Goal: Information Seeking & Learning: Learn about a topic

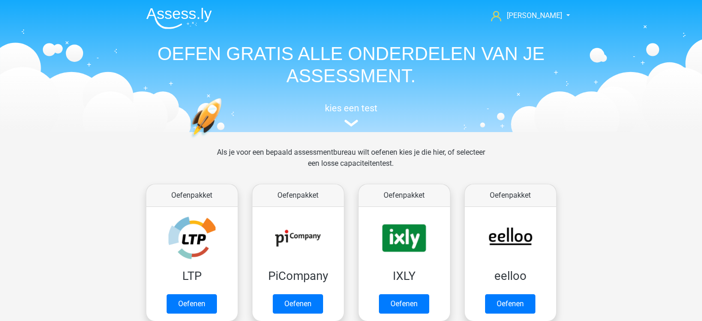
scroll to position [391, 0]
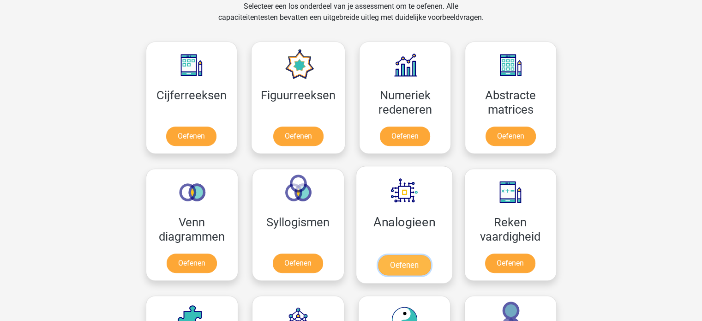
click at [406, 255] on link "Oefenen" at bounding box center [404, 265] width 53 height 20
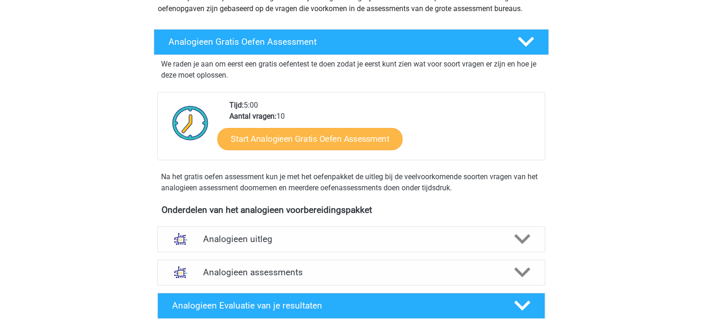
scroll to position [92, 0]
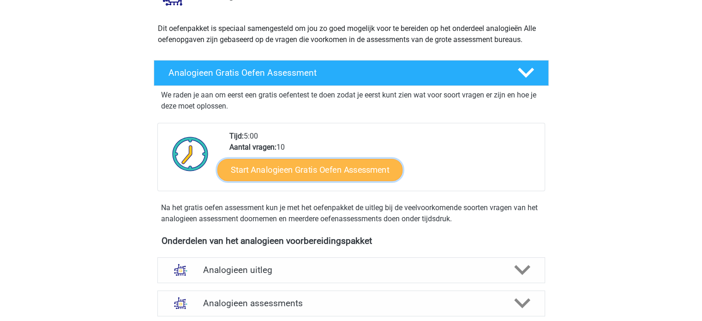
click at [301, 173] on link "Start Analogieen Gratis Oefen Assessment" at bounding box center [309, 169] width 185 height 22
click at [375, 171] on link "Start Analogieen Gratis Oefen Assessment" at bounding box center [309, 169] width 185 height 22
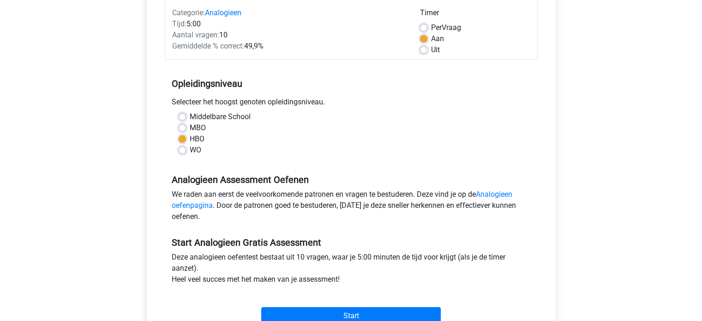
scroll to position [92, 0]
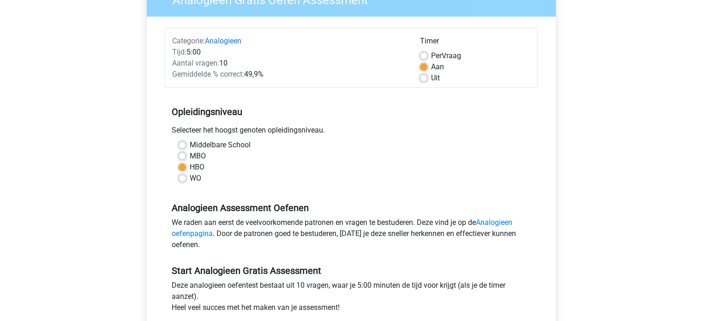
click at [190, 174] on label "WO" at bounding box center [196, 178] width 12 height 11
click at [185, 174] on input "WO" at bounding box center [182, 177] width 7 height 9
radio input "true"
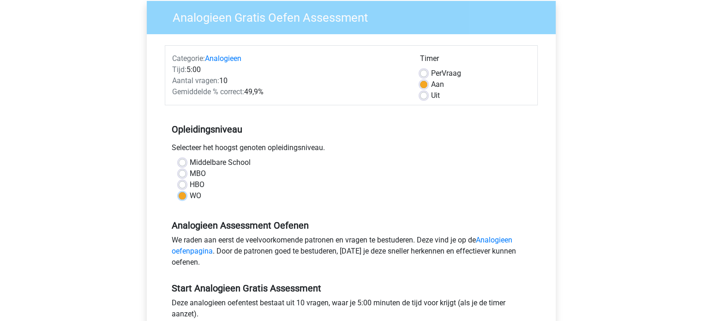
scroll to position [46, 0]
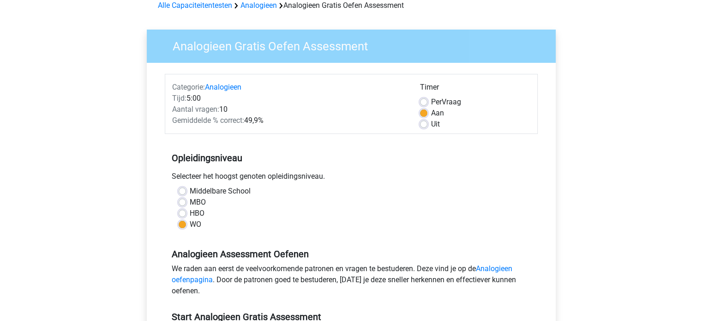
click at [188, 214] on div "HBO" at bounding box center [351, 213] width 345 height 11
click at [190, 211] on label "HBO" at bounding box center [197, 213] width 15 height 11
click at [179, 211] on input "HBO" at bounding box center [182, 212] width 7 height 9
radio input "true"
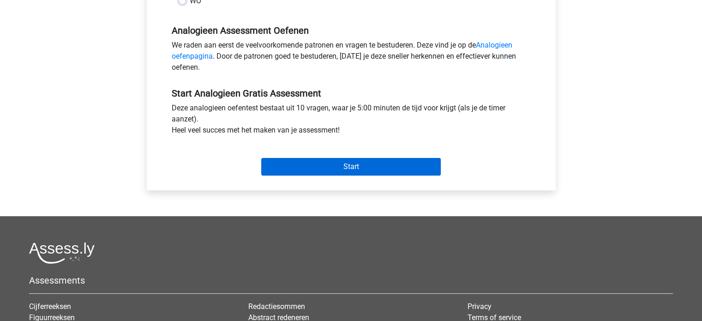
scroll to position [231, 0]
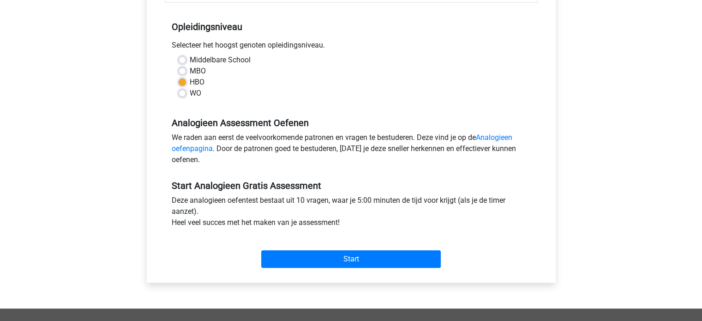
scroll to position [185, 0]
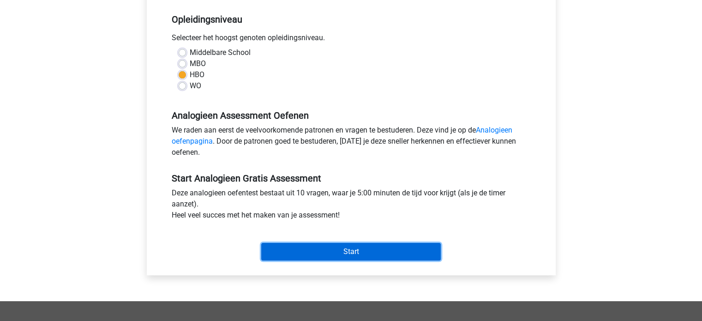
click at [362, 249] on input "Start" at bounding box center [351, 252] width 180 height 18
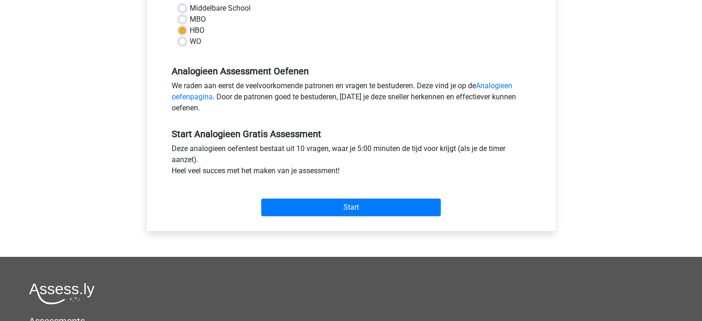
scroll to position [231, 0]
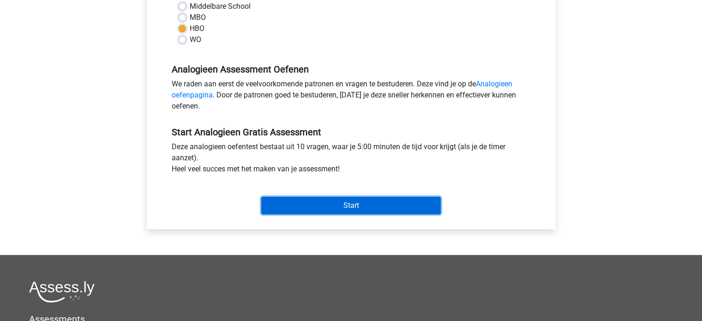
click at [279, 202] on input "Start" at bounding box center [351, 206] width 180 height 18
click at [311, 203] on input "Start" at bounding box center [351, 206] width 180 height 18
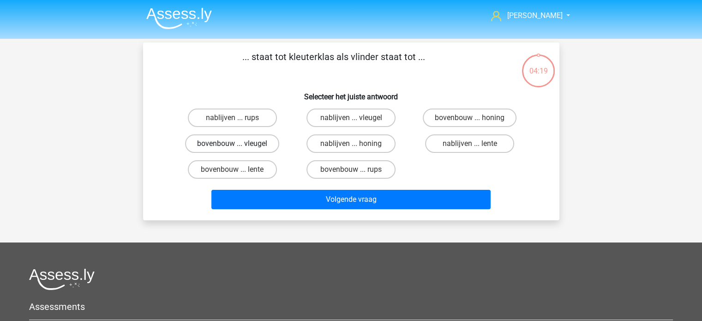
click at [236, 140] on label "bovenbouw ... vleugel" at bounding box center [232, 143] width 94 height 18
click at [236, 144] on input "bovenbouw ... vleugel" at bounding box center [235, 147] width 6 height 6
radio input "true"
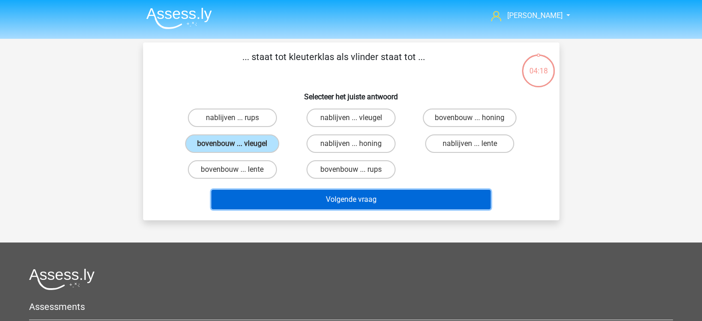
click at [294, 193] on button "Volgende vraag" at bounding box center [350, 199] width 279 height 19
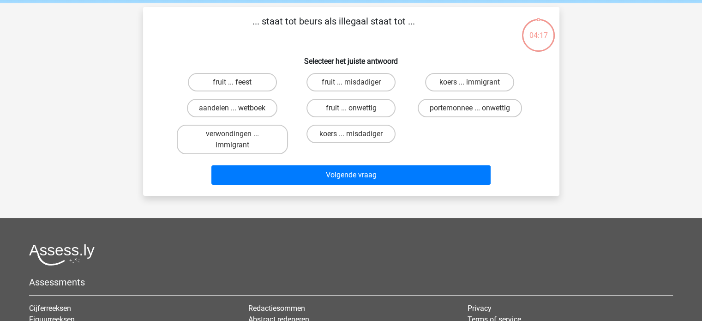
scroll to position [42, 0]
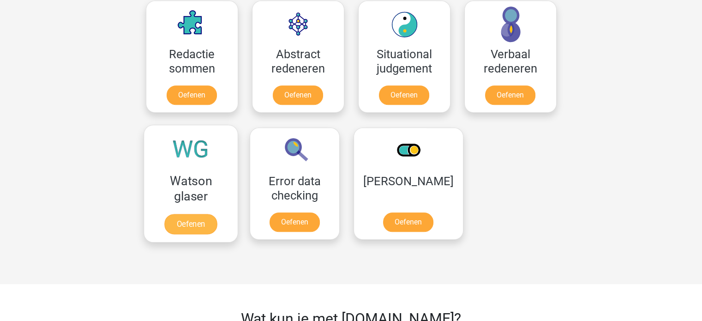
scroll to position [739, 0]
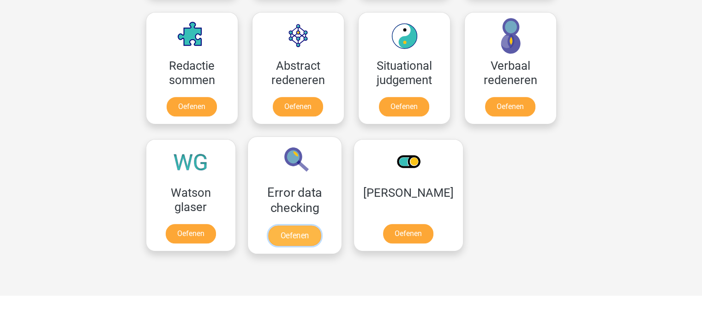
click at [286, 225] on link "Oefenen" at bounding box center [294, 235] width 53 height 20
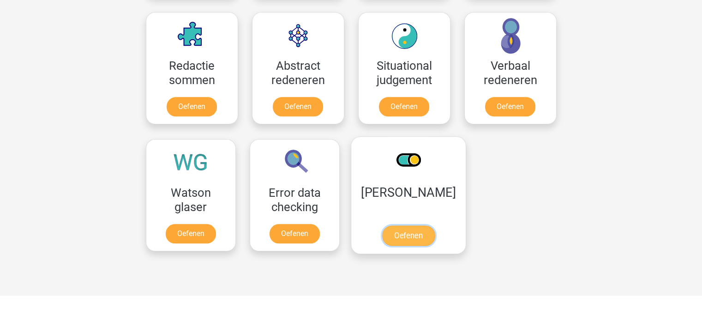
click at [398, 225] on link "Oefenen" at bounding box center [408, 235] width 53 height 20
click at [417, 225] on link "Oefenen" at bounding box center [408, 235] width 53 height 20
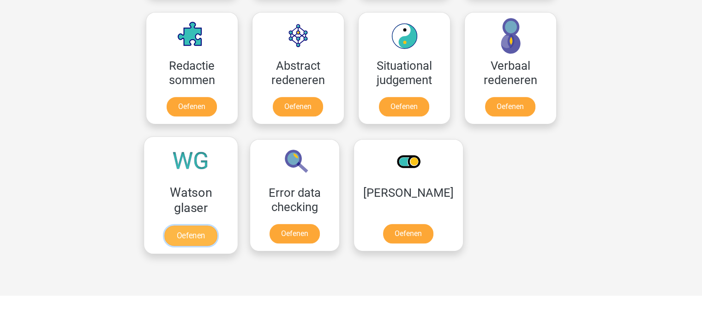
click at [167, 228] on link "Oefenen" at bounding box center [190, 235] width 53 height 20
click at [164, 225] on link "Oefenen" at bounding box center [190, 235] width 53 height 20
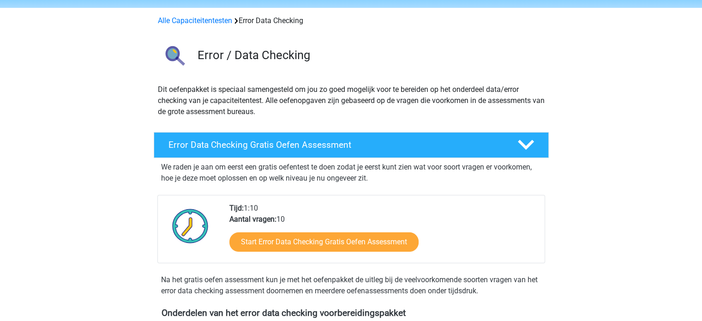
scroll to position [185, 0]
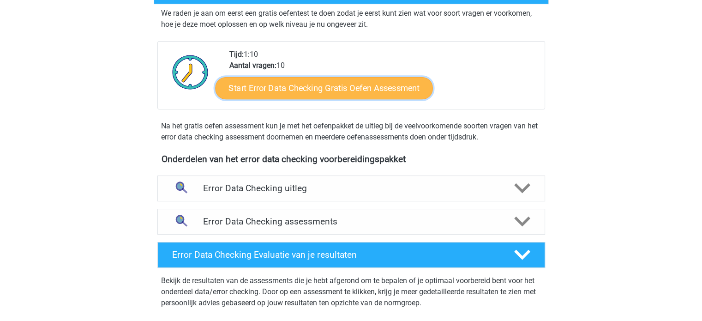
click at [293, 90] on link "Start Error Data Checking Gratis Oefen Assessment" at bounding box center [324, 88] width 218 height 22
click at [290, 86] on link "Start Error Data Checking Gratis Oefen Assessment" at bounding box center [324, 88] width 218 height 22
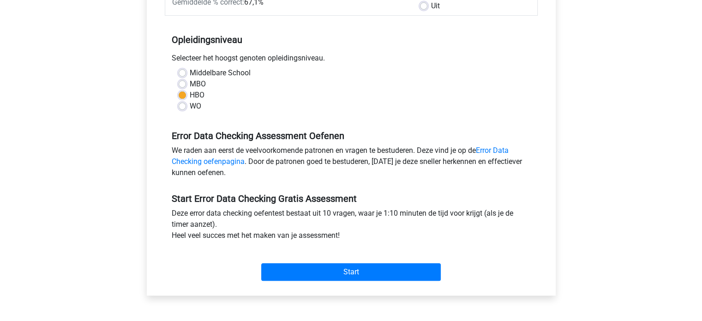
scroll to position [231, 0]
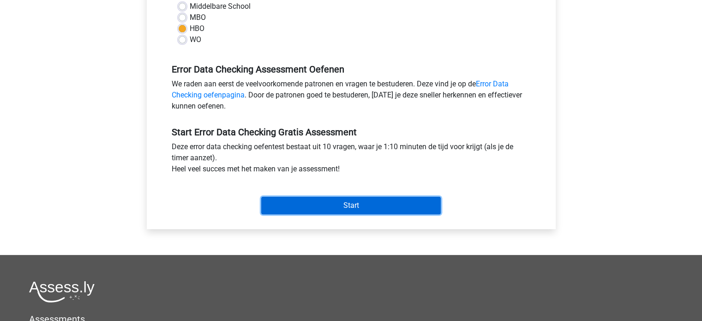
click at [313, 198] on input "Start" at bounding box center [351, 206] width 180 height 18
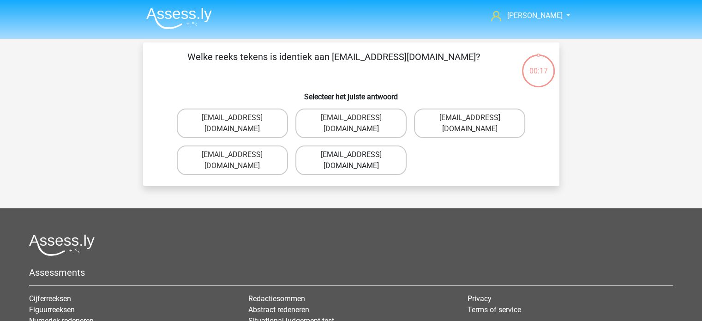
click at [333, 145] on label "[EMAIL_ADDRESS][DOMAIN_NAME]" at bounding box center [350, 160] width 111 height 30
click at [351, 155] on input "[EMAIL_ADDRESS][DOMAIN_NAME]" at bounding box center [354, 158] width 6 height 6
radio input "true"
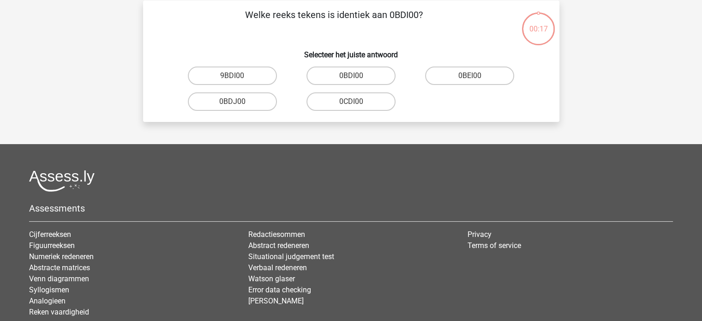
scroll to position [42, 0]
click at [366, 77] on label "0BDI00" at bounding box center [350, 75] width 89 height 18
click at [357, 77] on input "0BDI00" at bounding box center [354, 78] width 6 height 6
radio input "true"
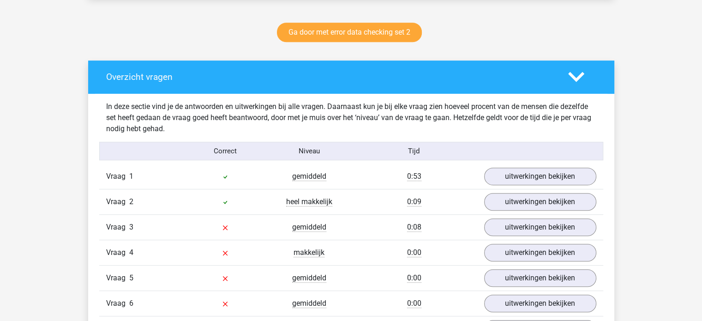
scroll to position [600, 0]
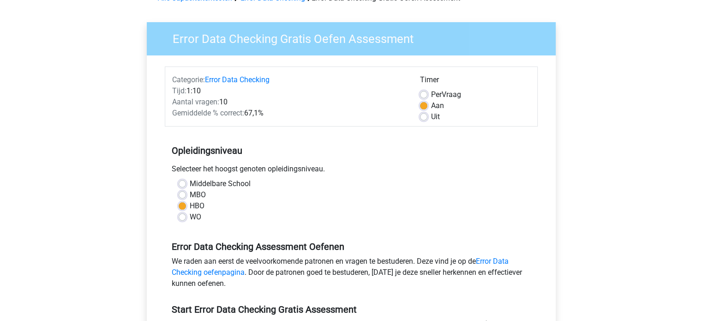
scroll to position [185, 0]
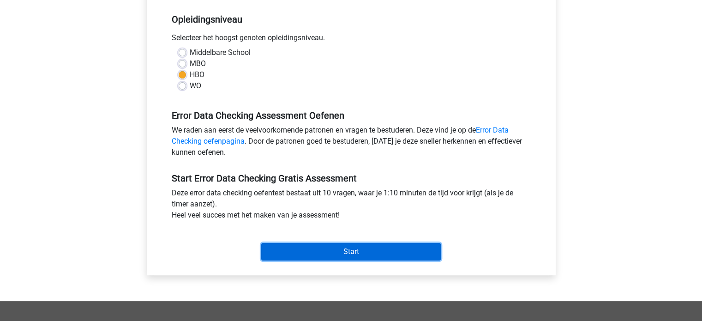
click at [361, 245] on input "Start" at bounding box center [351, 252] width 180 height 18
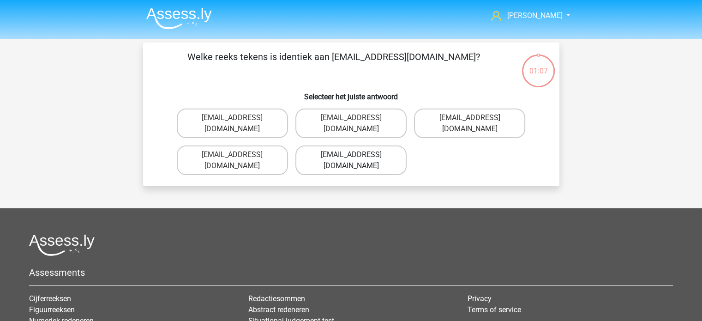
click at [314, 146] on label "Evie_Meade@jointmail.com.uk" at bounding box center [350, 160] width 111 height 30
click at [351, 155] on input "Evie_Meade@jointmail.com.uk" at bounding box center [354, 158] width 6 height 6
radio input "true"
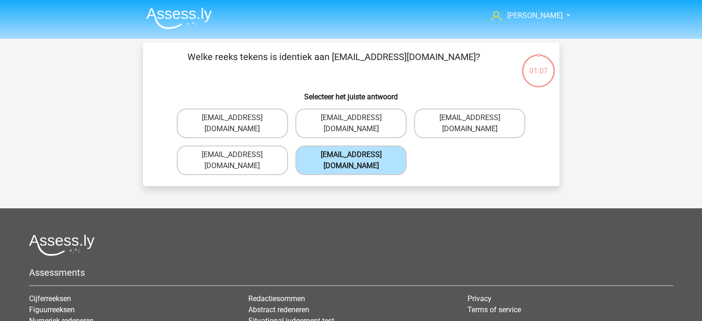
scroll to position [42, 0]
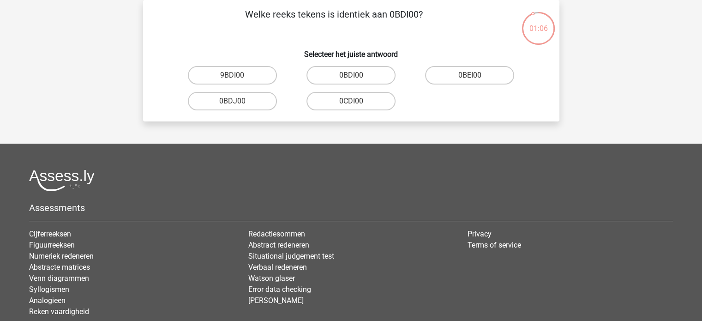
click at [356, 79] on input "0BDI00" at bounding box center [354, 78] width 6 height 6
radio input "true"
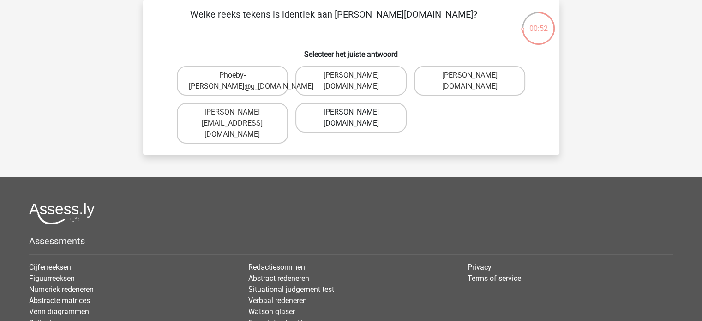
click at [347, 121] on label "Phoebe-Patterson@g_mail.gr" at bounding box center [350, 118] width 111 height 30
click at [351, 118] on input "Phoebe-Patterson@g_mail.gr" at bounding box center [354, 115] width 6 height 6
radio input "true"
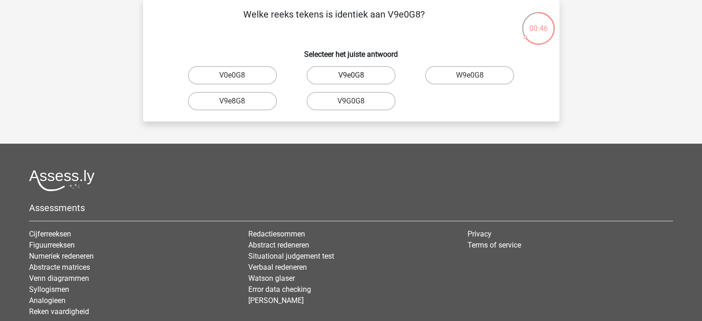
click at [348, 77] on label "V9e0G8" at bounding box center [350, 75] width 89 height 18
click at [351, 77] on input "V9e0G8" at bounding box center [354, 78] width 6 height 6
radio input "true"
click at [238, 100] on label "91051S" at bounding box center [232, 101] width 89 height 18
click at [238, 101] on input "91051S" at bounding box center [235, 104] width 6 height 6
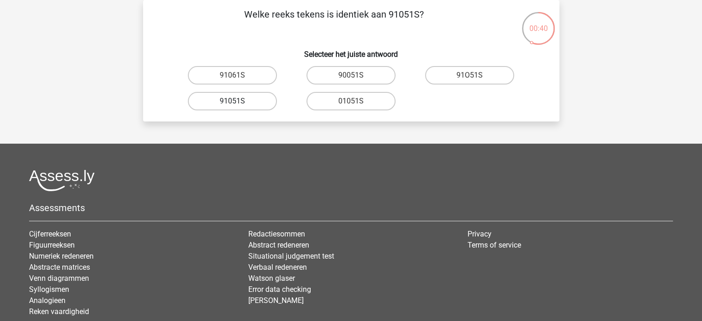
radio input "true"
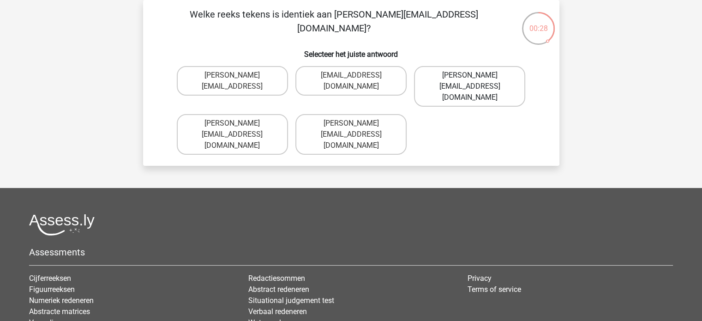
click at [457, 72] on label "Connor.Paterson@mailme.com" at bounding box center [469, 86] width 111 height 41
click at [470, 75] on input "Connor.Paterson@mailme.com" at bounding box center [473, 78] width 6 height 6
radio input "true"
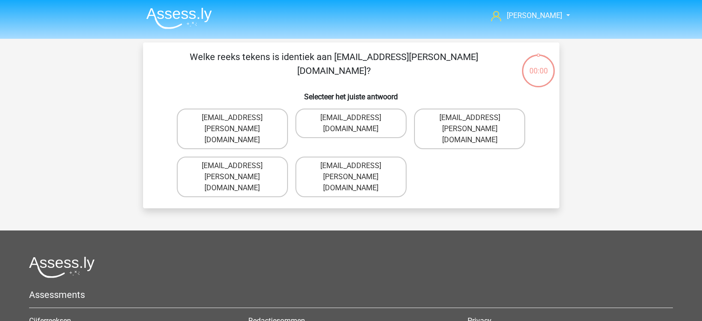
scroll to position [42, 0]
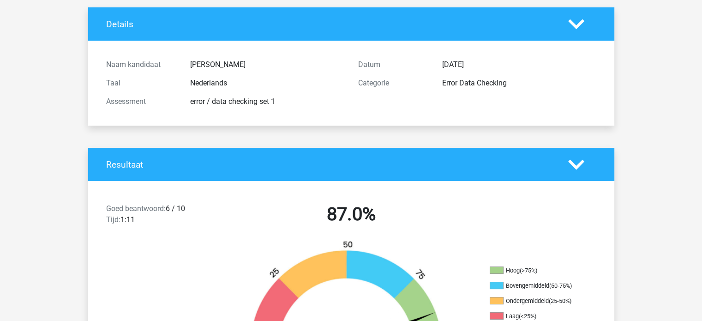
scroll to position [138, 0]
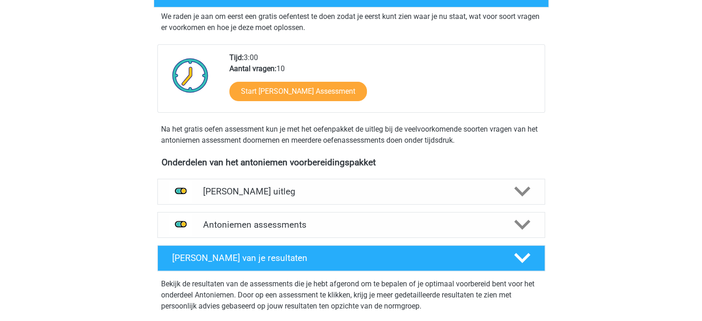
scroll to position [185, 0]
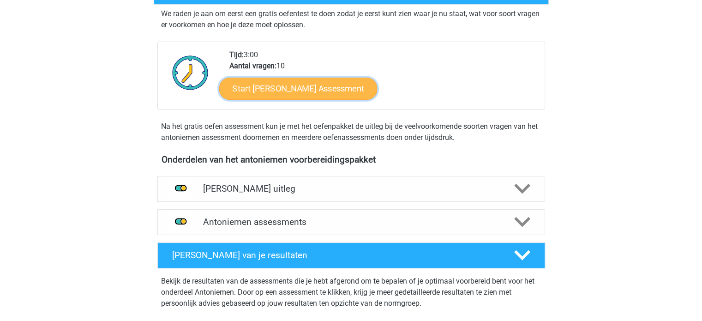
click at [312, 91] on link "Start Antoniemen Gratis Oefen Assessment" at bounding box center [298, 88] width 158 height 22
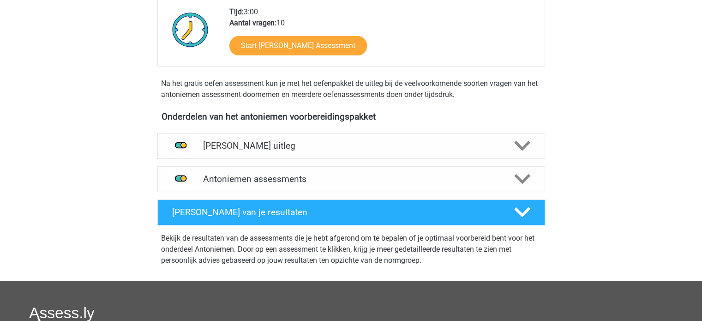
scroll to position [231, 0]
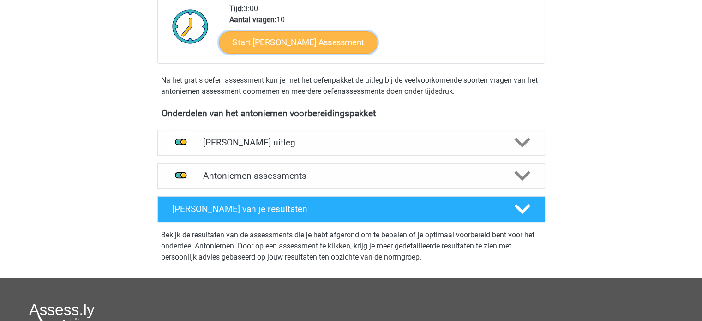
click at [270, 46] on link "Start Antoniemen Gratis Oefen Assessment" at bounding box center [298, 42] width 158 height 22
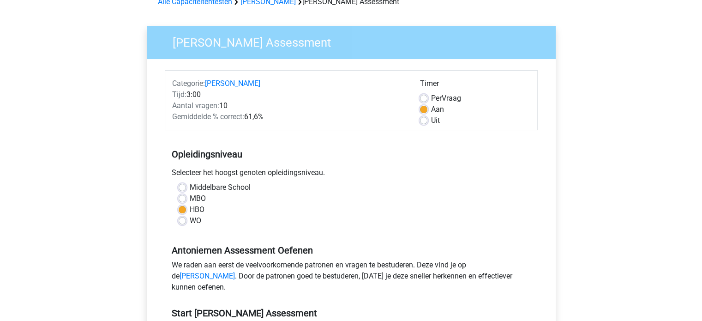
scroll to position [277, 0]
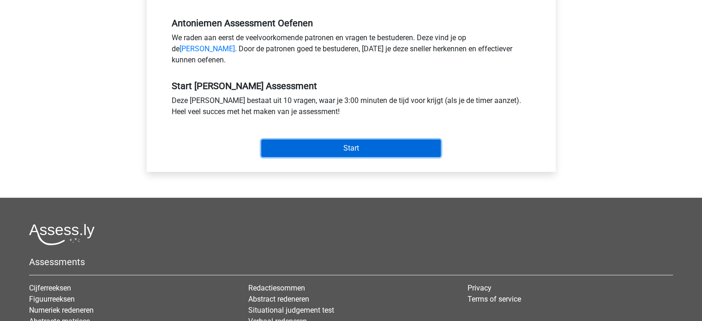
click at [324, 151] on input "Start" at bounding box center [351, 148] width 180 height 18
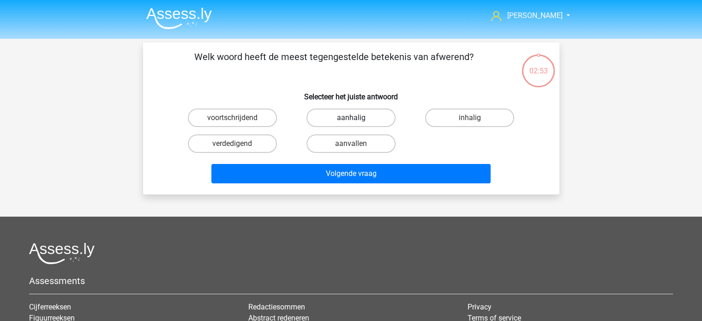
click at [373, 116] on label "aanhalig" at bounding box center [350, 117] width 89 height 18
click at [357, 118] on input "aanhalig" at bounding box center [354, 121] width 6 height 6
radio input "true"
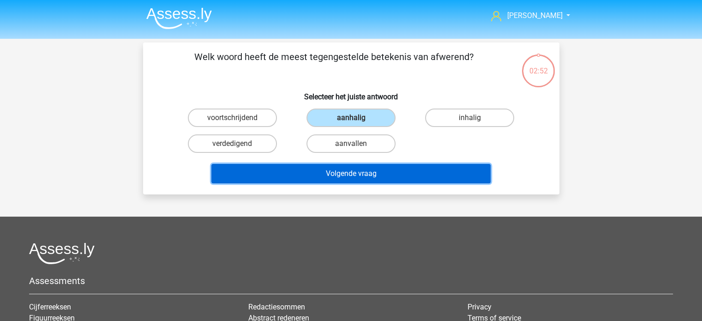
click at [364, 168] on button "Volgende vraag" at bounding box center [350, 173] width 279 height 19
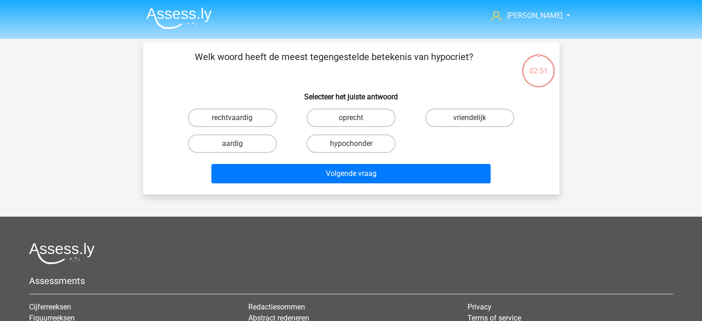
scroll to position [42, 0]
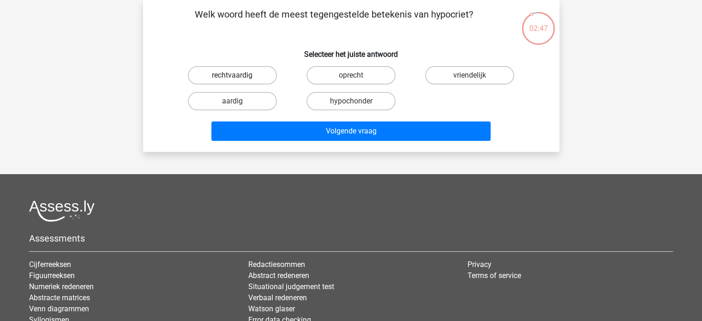
click at [244, 74] on label "rechtvaardig" at bounding box center [232, 75] width 89 height 18
click at [238, 75] on input "rechtvaardig" at bounding box center [235, 78] width 6 height 6
radio input "true"
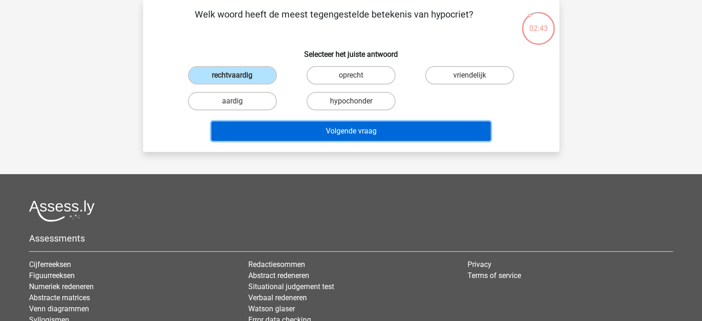
click at [393, 125] on button "Volgende vraag" at bounding box center [350, 130] width 279 height 19
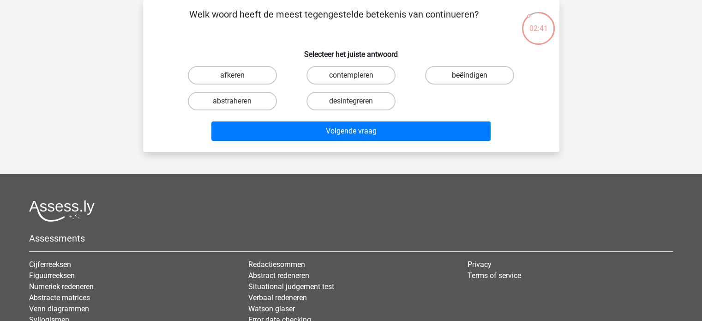
click at [464, 78] on label "beëindigen" at bounding box center [469, 75] width 89 height 18
click at [470, 78] on input "beëindigen" at bounding box center [473, 78] width 6 height 6
radio input "true"
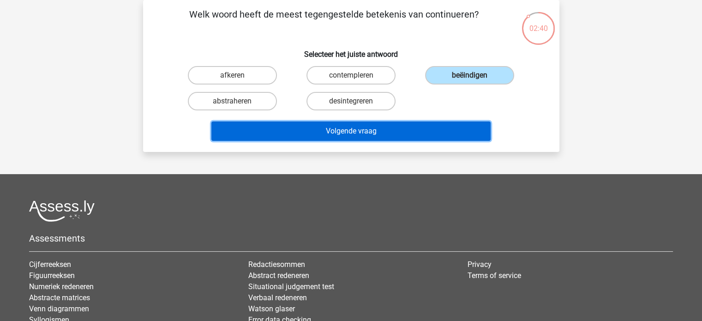
click at [402, 131] on button "Volgende vraag" at bounding box center [350, 130] width 279 height 19
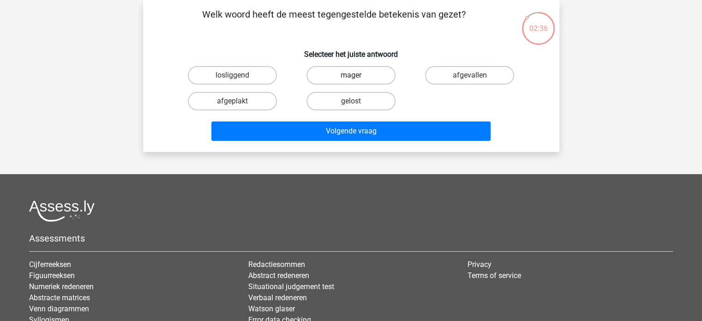
click at [359, 79] on label "mager" at bounding box center [350, 75] width 89 height 18
click at [357, 79] on input "mager" at bounding box center [354, 78] width 6 height 6
radio input "true"
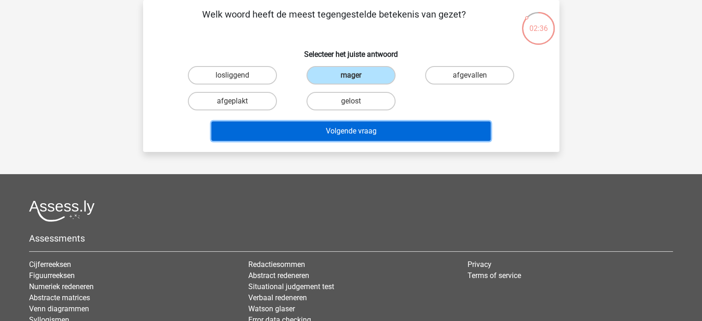
click at [348, 122] on button "Volgende vraag" at bounding box center [350, 130] width 279 height 19
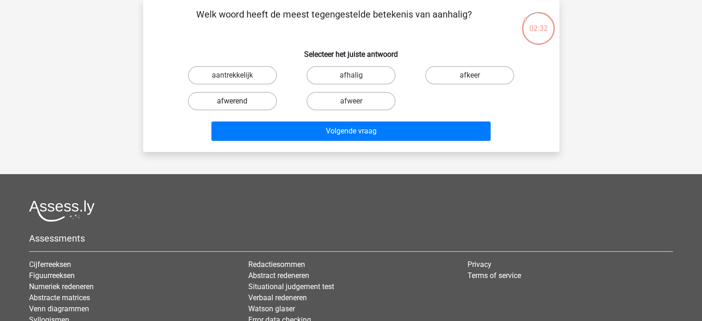
click at [228, 97] on label "afwerend" at bounding box center [232, 101] width 89 height 18
click at [232, 101] on input "afwerend" at bounding box center [235, 104] width 6 height 6
radio input "true"
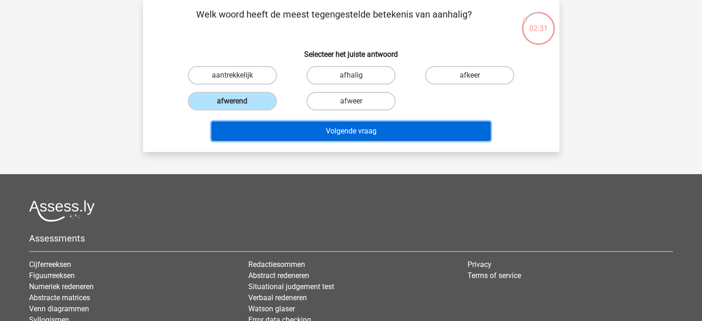
click at [331, 127] on button "Volgende vraag" at bounding box center [350, 130] width 279 height 19
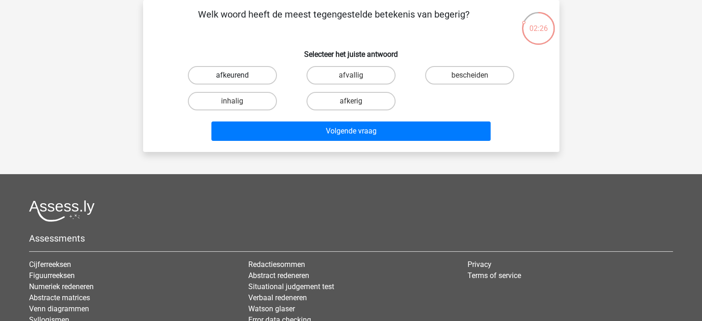
click at [244, 77] on label "afkeurend" at bounding box center [232, 75] width 89 height 18
click at [238, 77] on input "afkeurend" at bounding box center [235, 78] width 6 height 6
radio input "true"
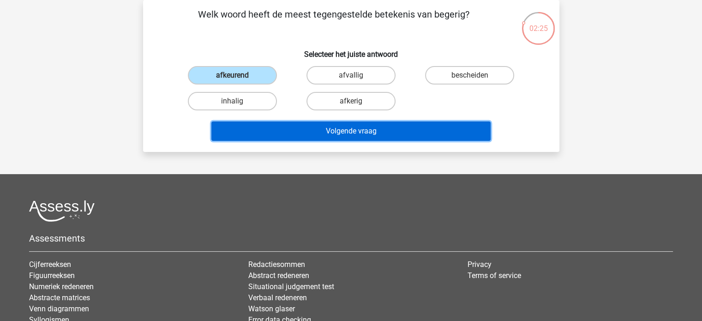
click at [329, 122] on button "Volgende vraag" at bounding box center [350, 130] width 279 height 19
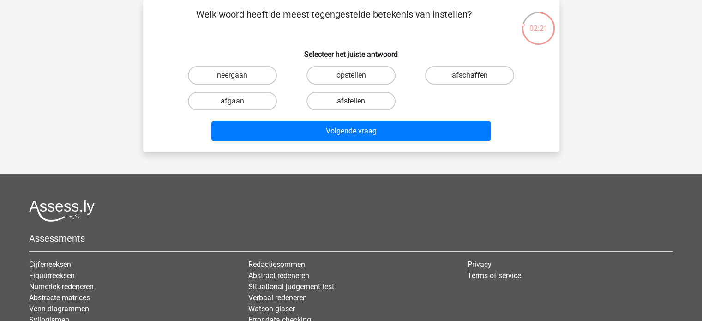
click at [326, 100] on label "afstellen" at bounding box center [350, 101] width 89 height 18
click at [351, 101] on input "afstellen" at bounding box center [354, 104] width 6 height 6
radio input "true"
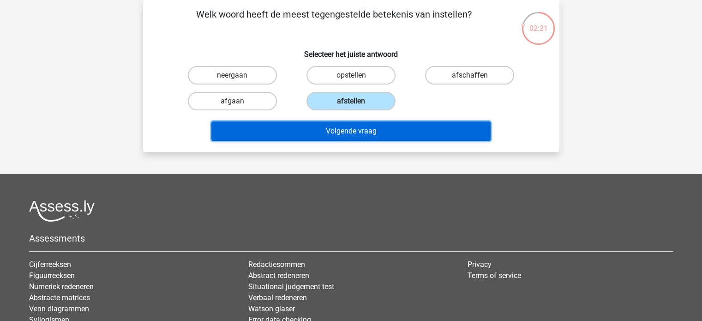
click at [342, 125] on button "Volgende vraag" at bounding box center [350, 130] width 279 height 19
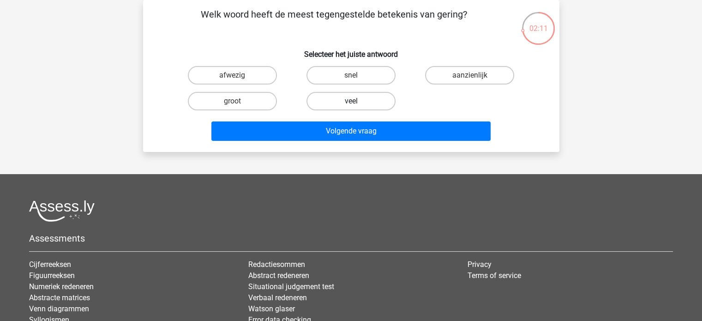
click at [330, 103] on label "veel" at bounding box center [350, 101] width 89 height 18
click at [351, 103] on input "veel" at bounding box center [354, 104] width 6 height 6
radio input "true"
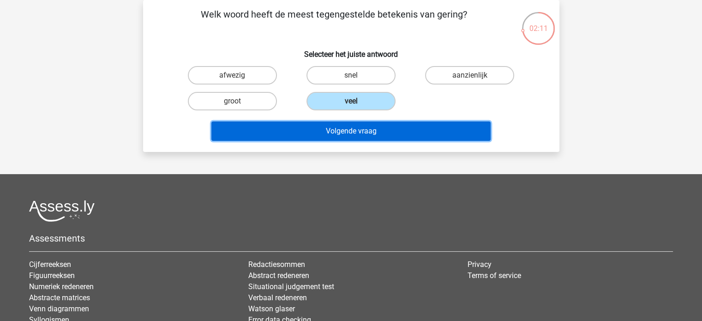
click at [329, 122] on button "Volgende vraag" at bounding box center [350, 130] width 279 height 19
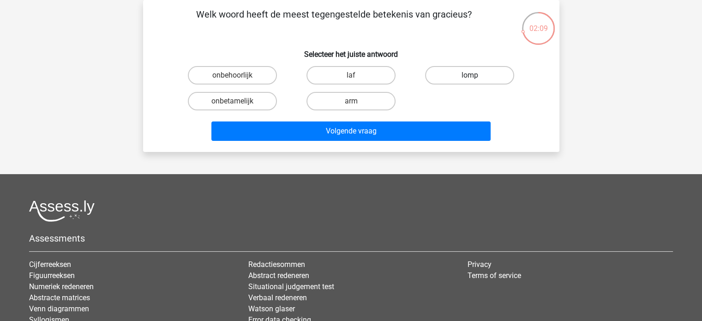
click at [452, 75] on label "lomp" at bounding box center [469, 75] width 89 height 18
click at [470, 75] on input "lomp" at bounding box center [473, 78] width 6 height 6
radio input "true"
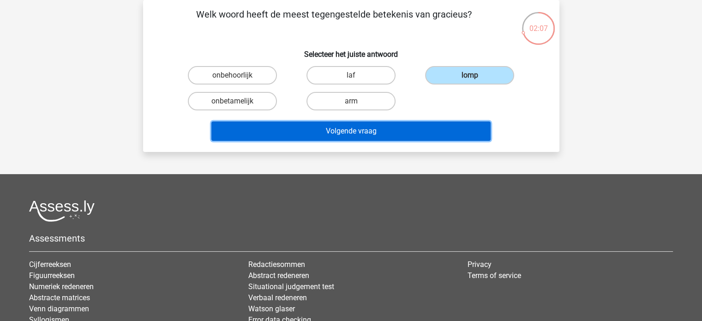
click at [355, 125] on button "Volgende vraag" at bounding box center [350, 130] width 279 height 19
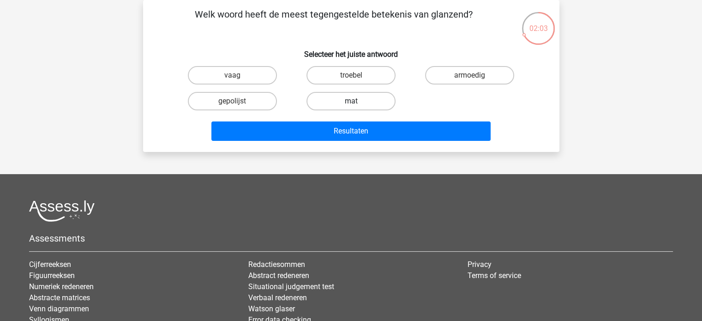
click at [324, 101] on label "mat" at bounding box center [350, 101] width 89 height 18
click at [351, 101] on input "mat" at bounding box center [354, 104] width 6 height 6
radio input "true"
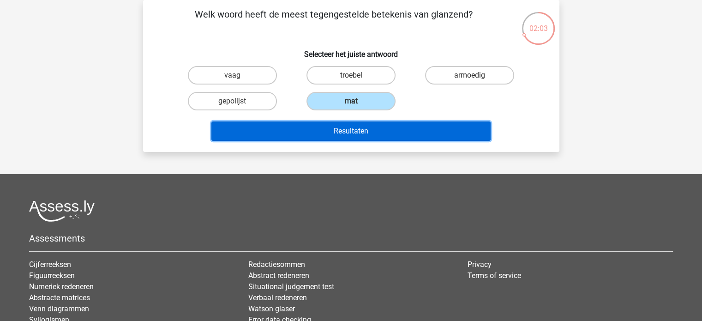
click at [335, 126] on button "Resultaten" at bounding box center [350, 130] width 279 height 19
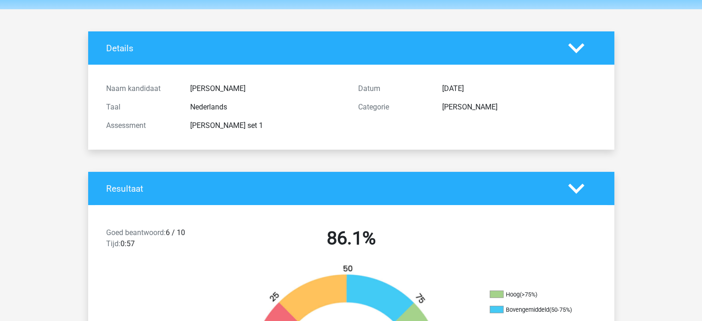
scroll to position [185, 0]
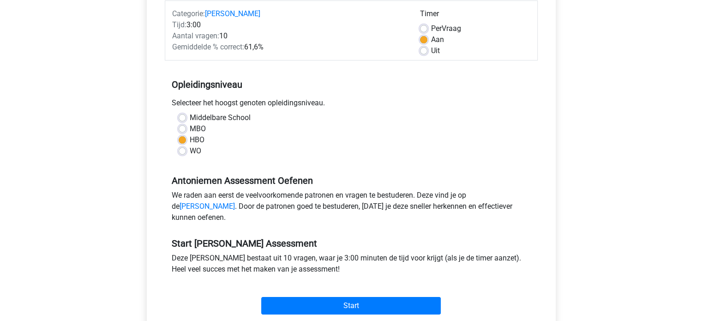
scroll to position [138, 0]
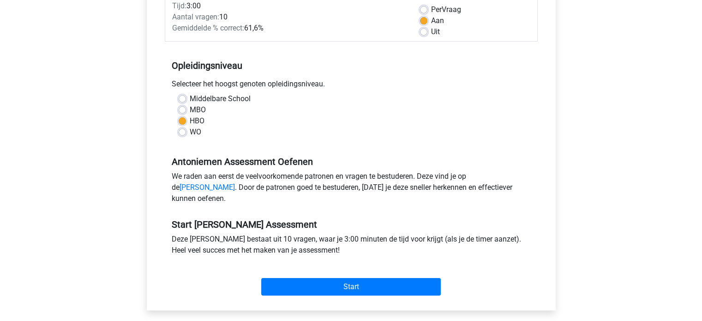
click at [190, 130] on label "WO" at bounding box center [196, 131] width 12 height 11
click at [181, 130] on input "WO" at bounding box center [182, 130] width 7 height 9
radio input "true"
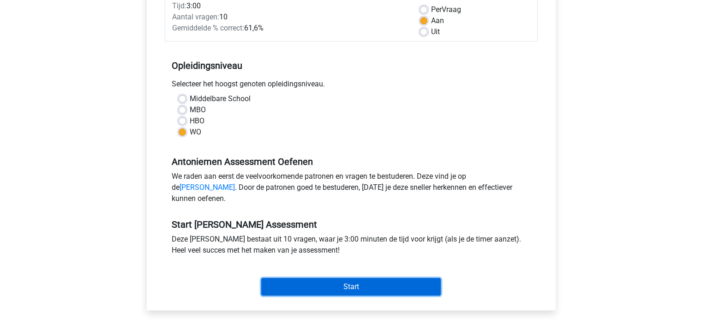
click at [299, 289] on input "Start" at bounding box center [351, 287] width 180 height 18
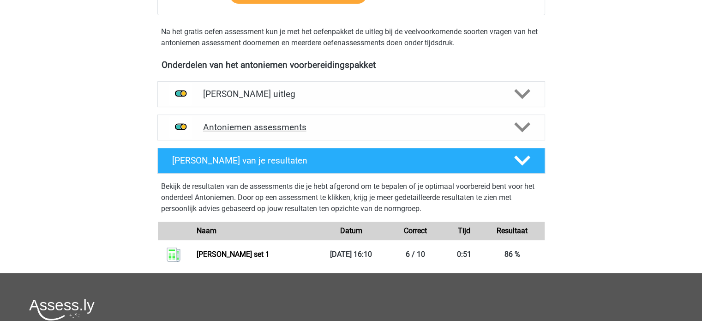
scroll to position [277, 0]
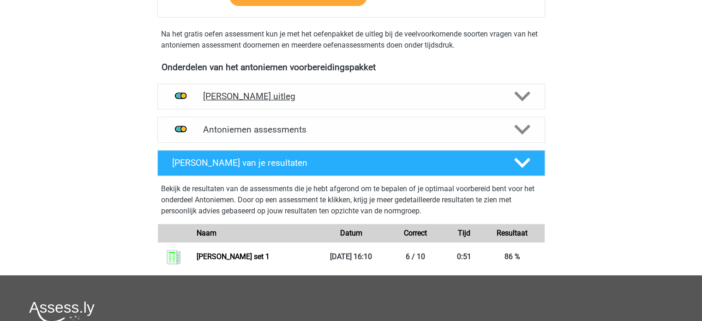
click at [310, 107] on div "[PERSON_NAME] uitleg" at bounding box center [351, 97] width 388 height 26
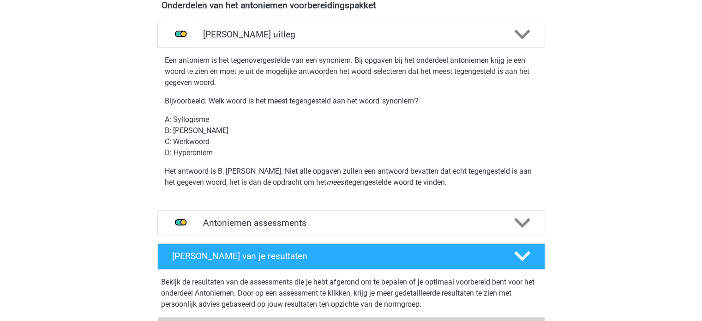
scroll to position [462, 0]
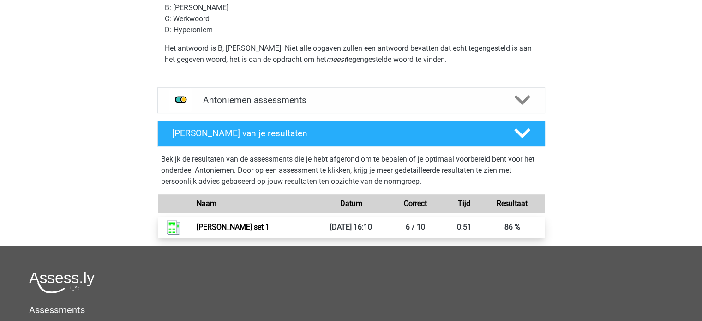
click at [270, 223] on link "[PERSON_NAME] set 1" at bounding box center [233, 226] width 73 height 9
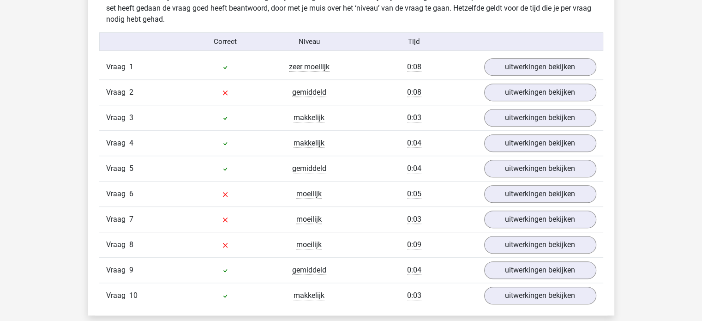
scroll to position [554, 0]
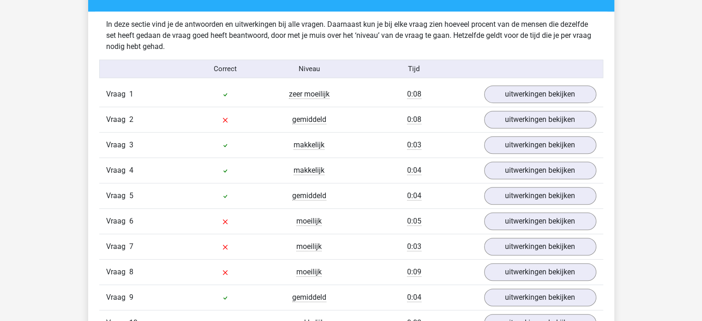
click at [235, 129] on div "Vraag 2 gemiddeld 0:08 uitwerkingen bekijken" at bounding box center [351, 119] width 504 height 25
click at [235, 117] on div at bounding box center [225, 119] width 84 height 11
click at [227, 118] on icon at bounding box center [225, 119] width 7 height 7
click at [508, 121] on link "uitwerkingen bekijken" at bounding box center [539, 120] width 129 height 20
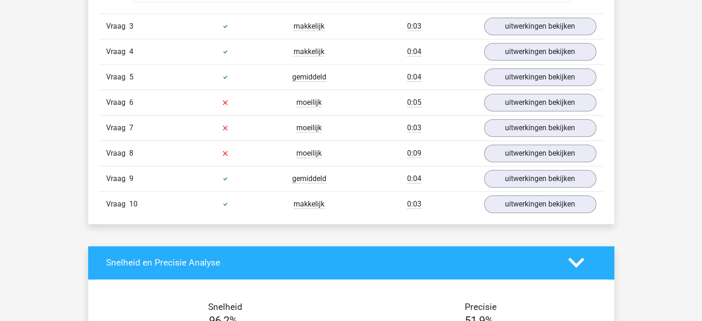
scroll to position [831, 0]
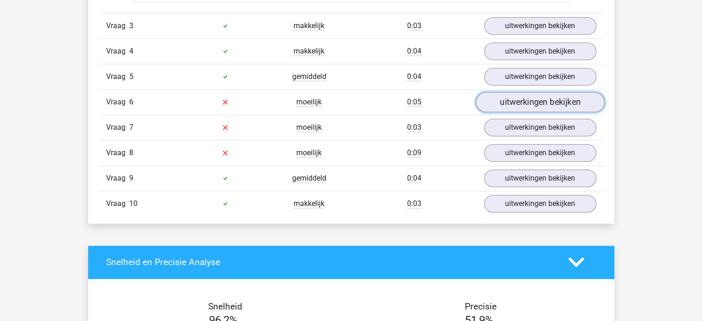
click at [515, 101] on link "uitwerkingen bekijken" at bounding box center [539, 102] width 129 height 20
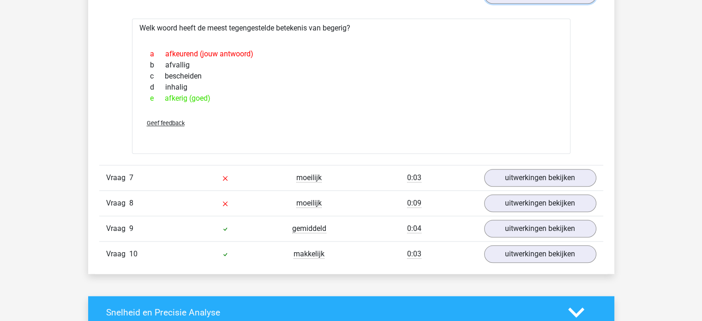
scroll to position [969, 0]
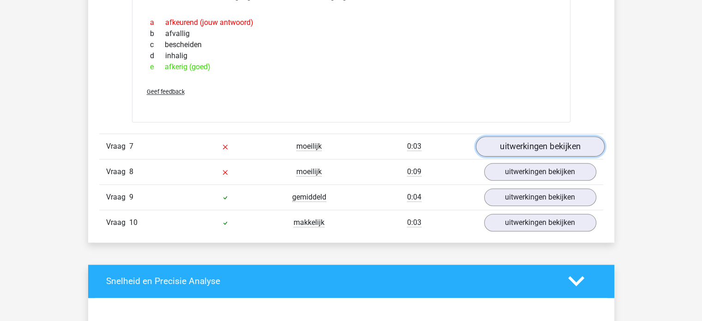
click at [526, 150] on link "uitwerkingen bekijken" at bounding box center [539, 146] width 129 height 20
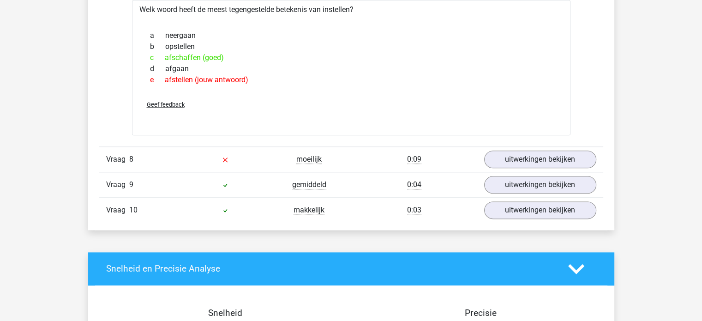
scroll to position [1154, 0]
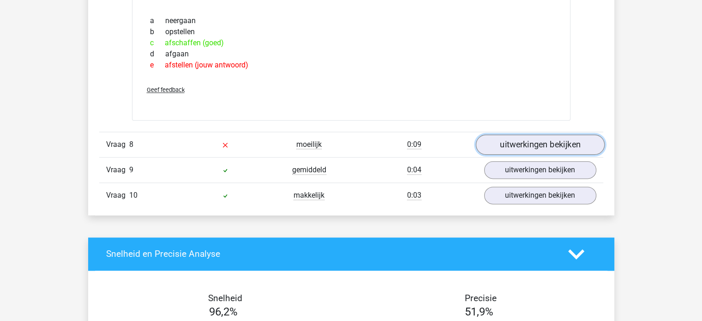
click at [566, 147] on link "uitwerkingen bekijken" at bounding box center [539, 144] width 129 height 20
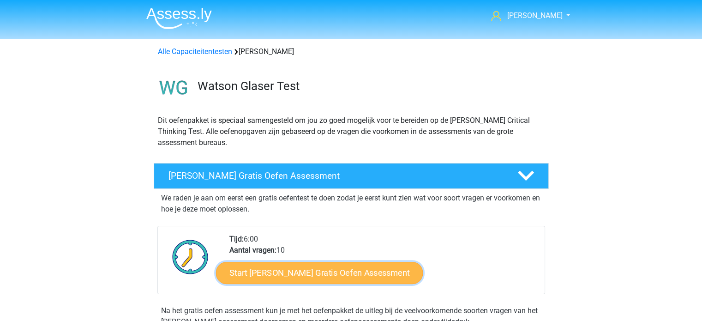
click at [290, 267] on link "Start [PERSON_NAME] Gratis Oefen Assessment" at bounding box center [319, 273] width 207 height 22
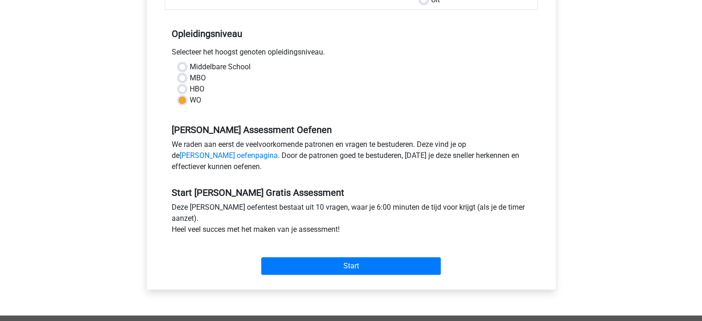
scroll to position [185, 0]
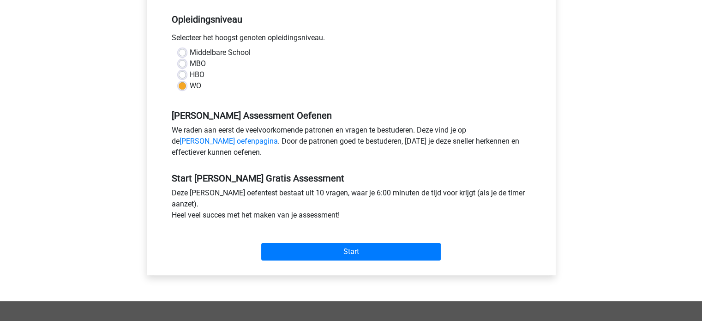
click at [177, 72] on div "Middelbare School MBO HBO WO" at bounding box center [351, 69] width 359 height 44
click at [190, 78] on label "HBO" at bounding box center [197, 74] width 15 height 11
click at [182, 78] on input "HBO" at bounding box center [182, 73] width 7 height 9
radio input "true"
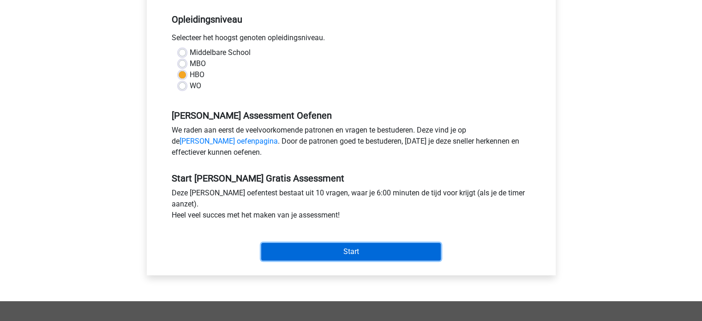
click at [326, 255] on input "Start" at bounding box center [351, 252] width 180 height 18
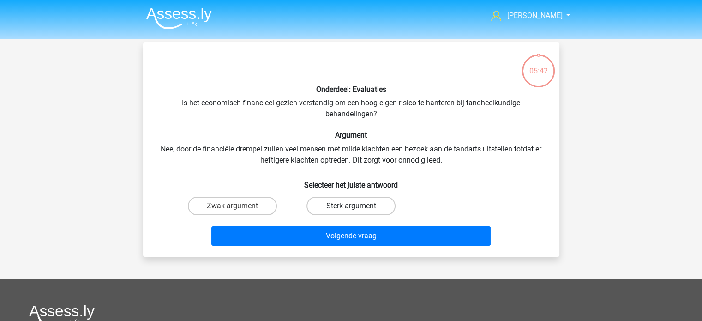
click at [363, 203] on label "Sterk argument" at bounding box center [350, 206] width 89 height 18
click at [357, 206] on input "Sterk argument" at bounding box center [354, 209] width 6 height 6
radio input "true"
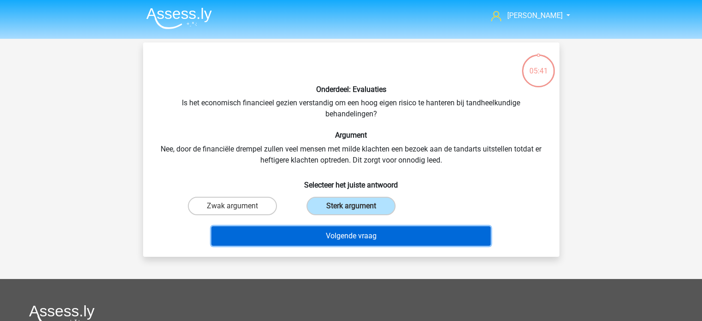
click at [359, 231] on button "Volgende vraag" at bounding box center [350, 235] width 279 height 19
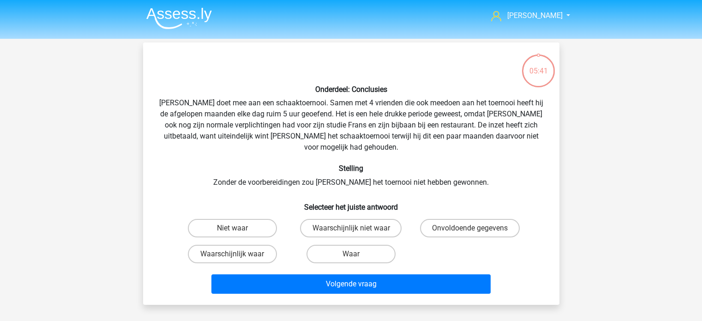
scroll to position [42, 0]
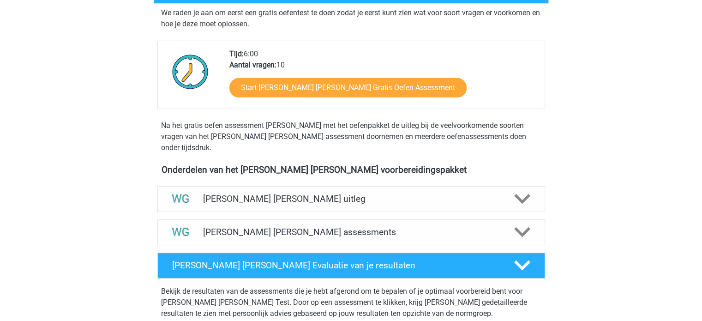
scroll to position [185, 0]
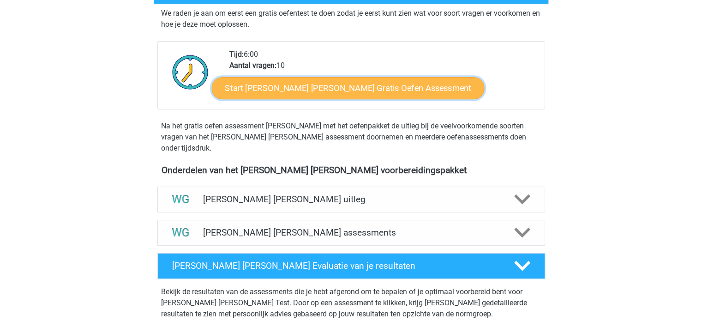
click at [277, 88] on link "Start [PERSON_NAME] [PERSON_NAME] Gratis Oefen Assessment" at bounding box center [347, 88] width 273 height 22
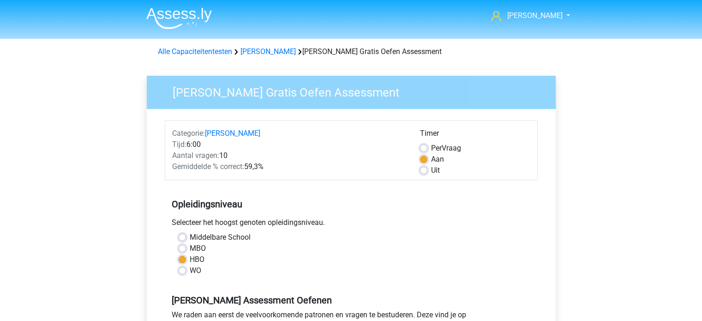
click at [431, 169] on label "Uit" at bounding box center [435, 170] width 9 height 11
click at [421, 169] on input "Uit" at bounding box center [423, 169] width 7 height 9
radio input "true"
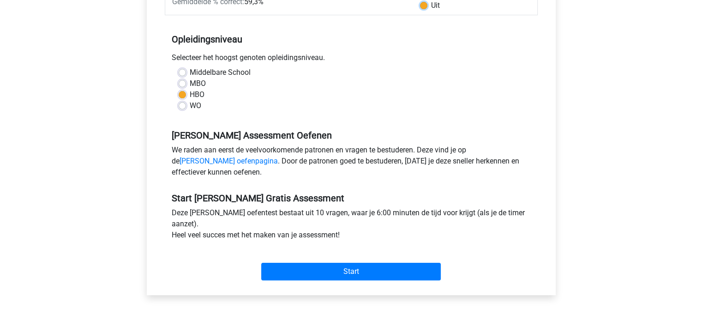
scroll to position [185, 0]
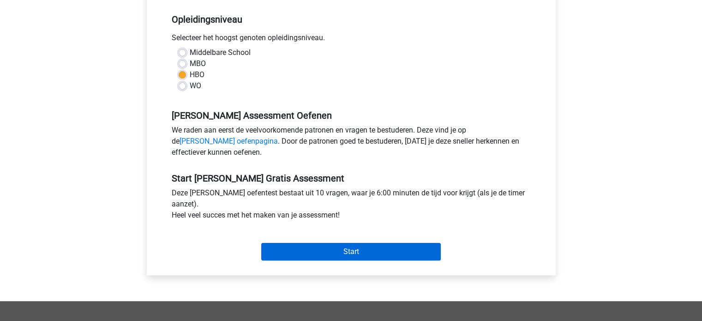
click at [372, 242] on div "Start" at bounding box center [351, 244] width 373 height 32
click at [370, 248] on input "Start" at bounding box center [351, 252] width 180 height 18
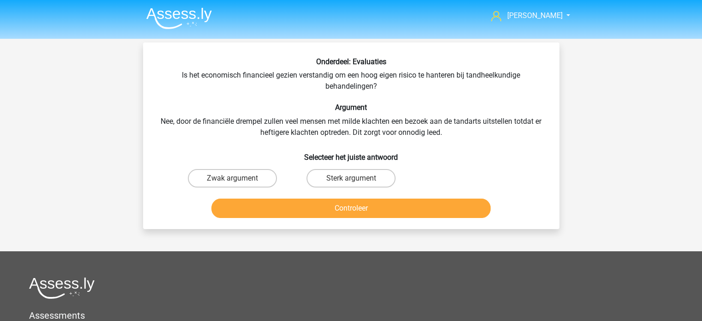
click at [400, 174] on div "Sterk argument" at bounding box center [350, 178] width 111 height 18
click at [395, 177] on label "Sterk argument" at bounding box center [350, 178] width 89 height 18
click at [357, 178] on input "Sterk argument" at bounding box center [354, 181] width 6 height 6
radio input "true"
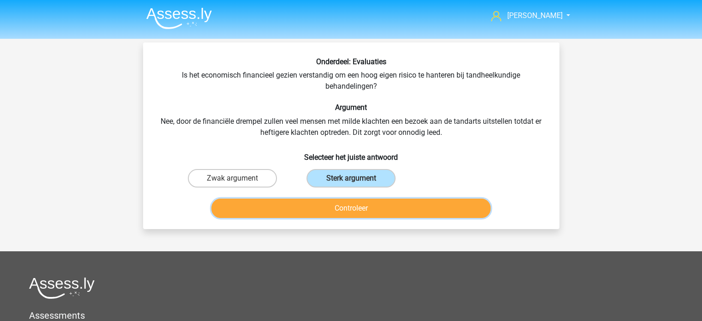
click at [381, 206] on button "Controleer" at bounding box center [350, 207] width 279 height 19
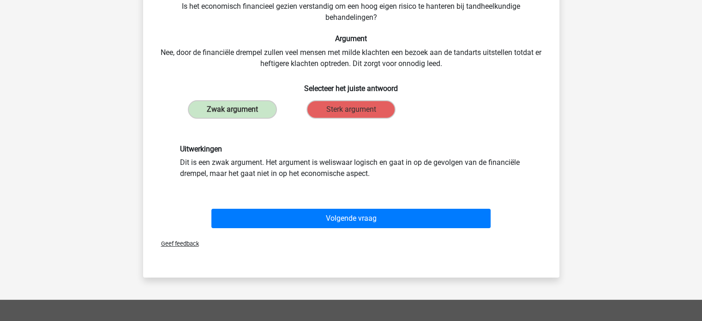
scroll to position [92, 0]
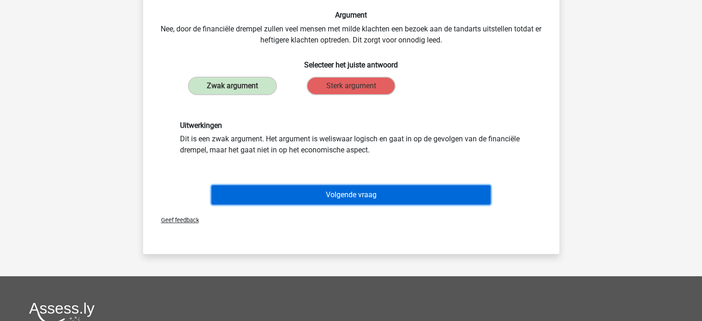
click at [283, 196] on button "Volgende vraag" at bounding box center [350, 194] width 279 height 19
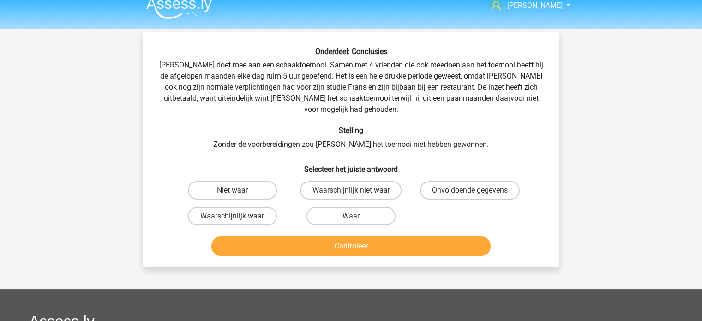
scroll to position [0, 0]
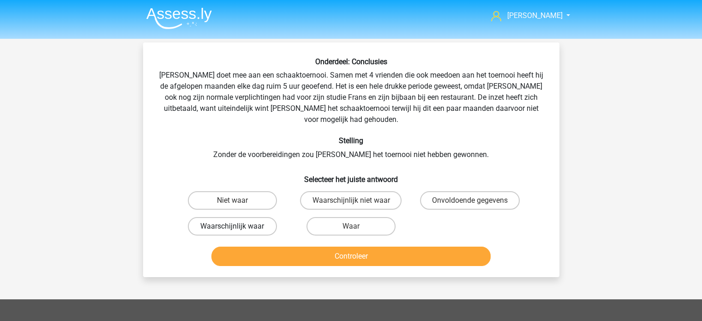
click at [270, 217] on label "Waarschijnlijk waar" at bounding box center [232, 226] width 89 height 18
click at [238, 226] on input "Waarschijnlijk waar" at bounding box center [235, 229] width 6 height 6
radio input "true"
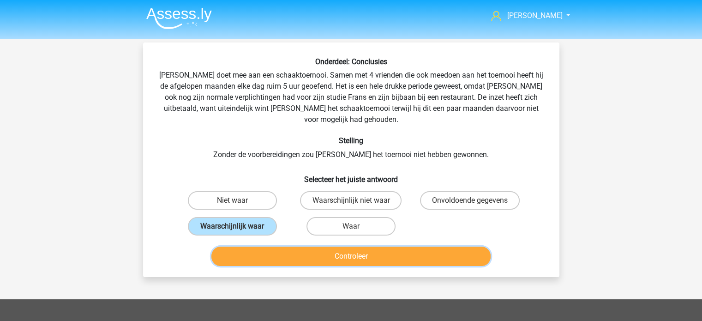
click at [303, 246] on button "Controleer" at bounding box center [350, 255] width 279 height 19
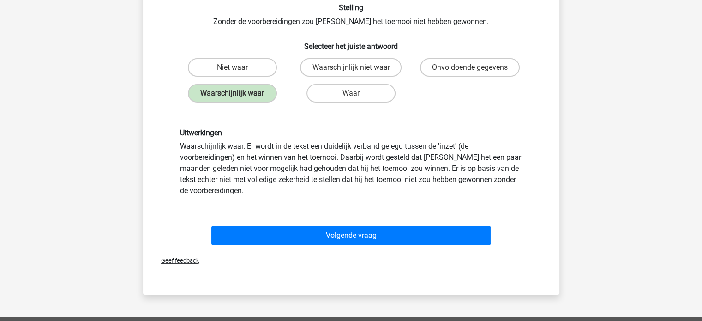
scroll to position [138, 0]
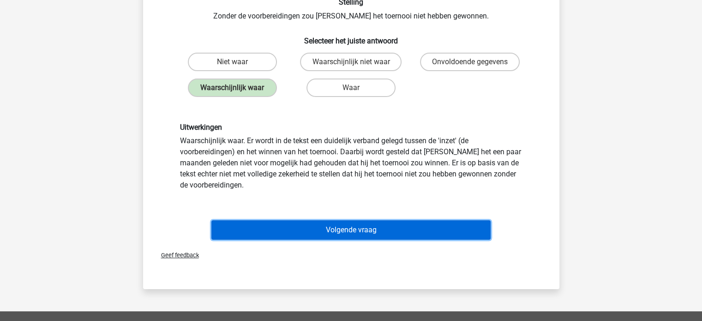
click at [307, 220] on button "Volgende vraag" at bounding box center [350, 229] width 279 height 19
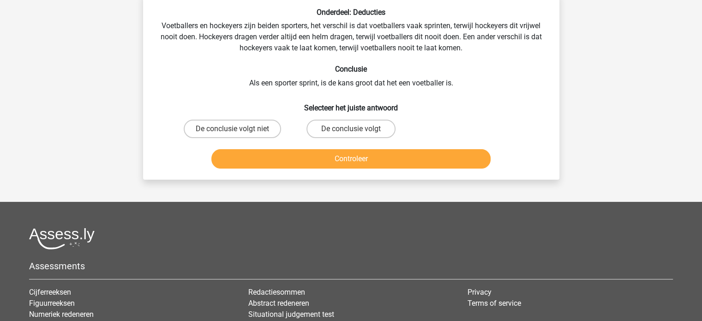
scroll to position [42, 0]
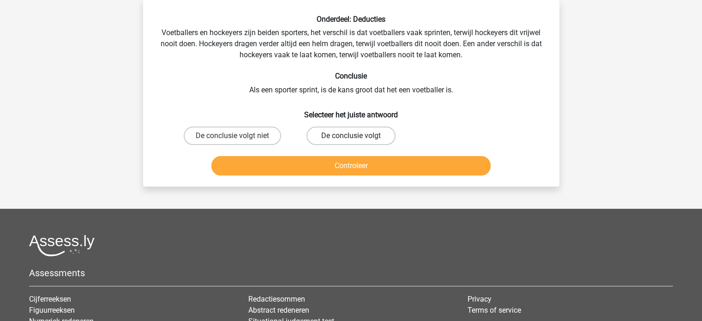
click at [329, 135] on label "De conclusie volgt" at bounding box center [350, 135] width 89 height 18
click at [351, 136] on input "De conclusie volgt" at bounding box center [354, 139] width 6 height 6
radio input "true"
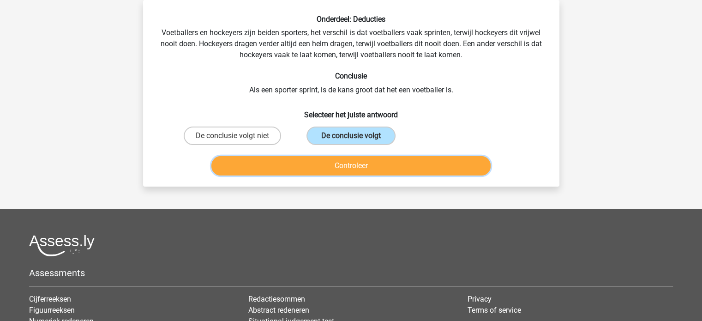
click at [382, 163] on button "Controleer" at bounding box center [350, 165] width 279 height 19
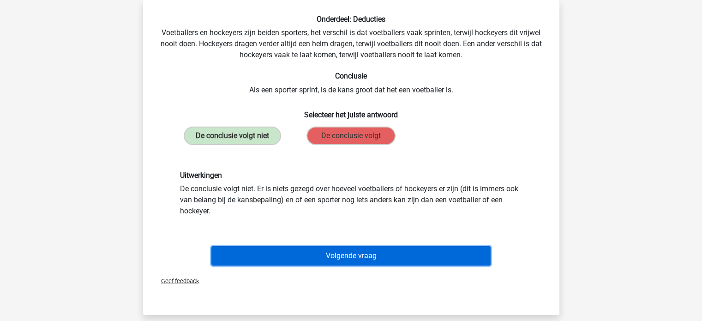
click at [318, 250] on button "Volgende vraag" at bounding box center [350, 255] width 279 height 19
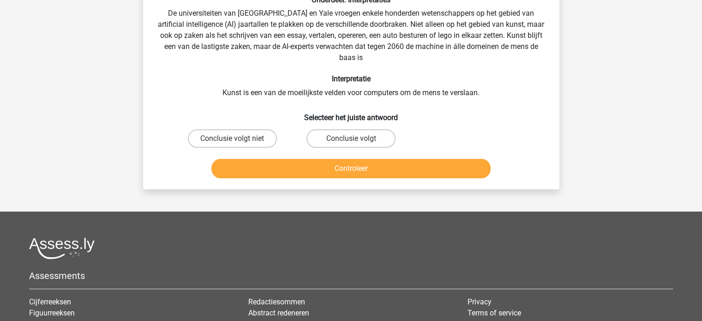
scroll to position [0, 0]
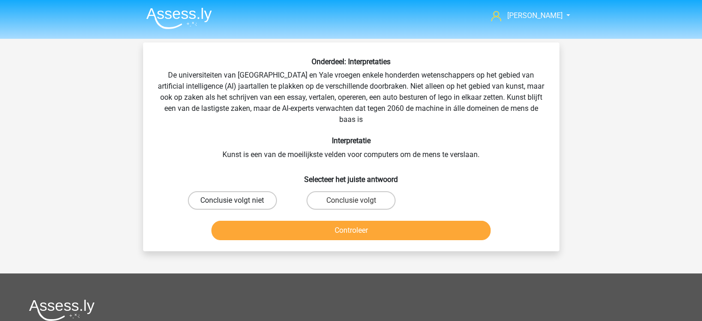
click at [230, 196] on label "Conclusie volgt niet" at bounding box center [232, 200] width 89 height 18
click at [232, 200] on input "Conclusie volgt niet" at bounding box center [235, 203] width 6 height 6
radio input "true"
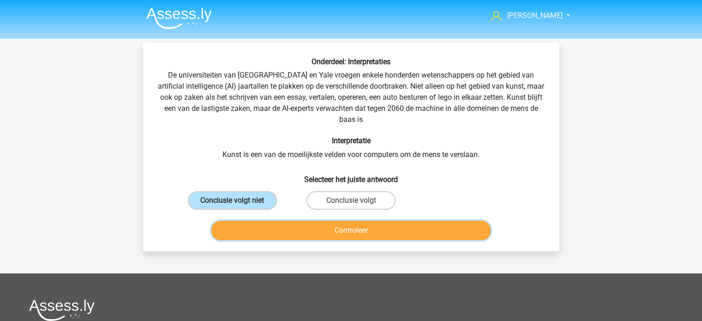
click at [279, 232] on button "Controleer" at bounding box center [350, 230] width 279 height 19
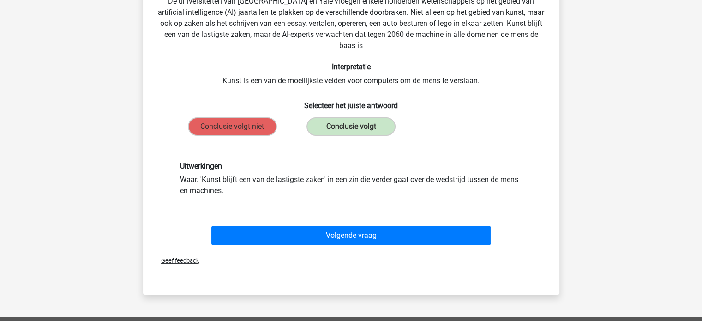
scroll to position [92, 0]
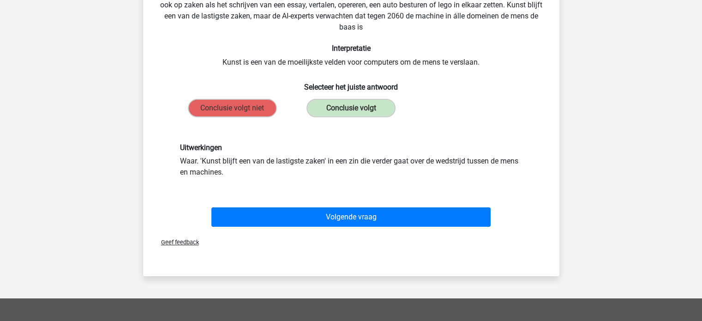
click at [279, 228] on div "Volgende vraag" at bounding box center [351, 218] width 356 height 23
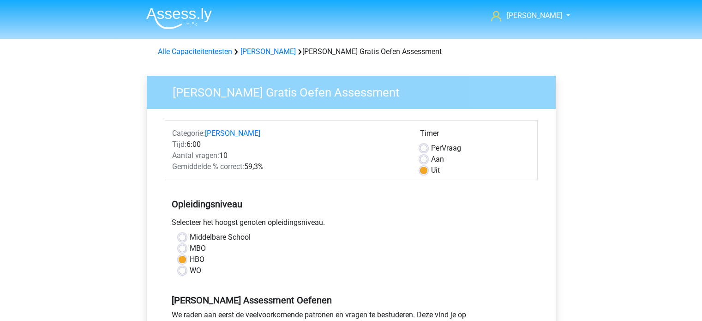
scroll to position [185, 0]
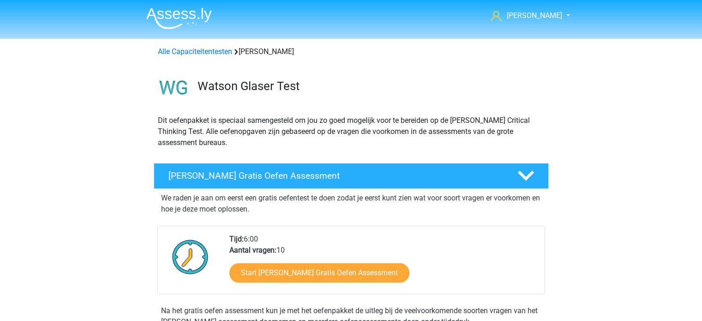
scroll to position [185, 0]
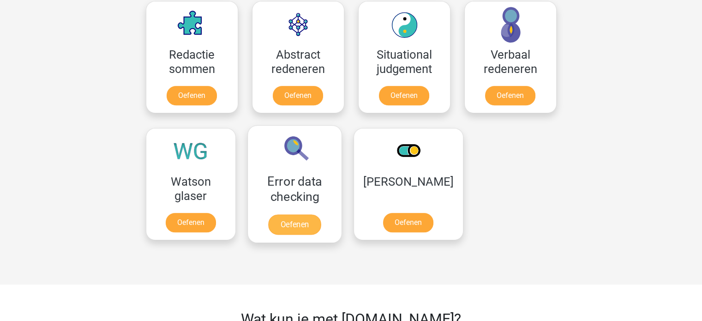
scroll to position [646, 0]
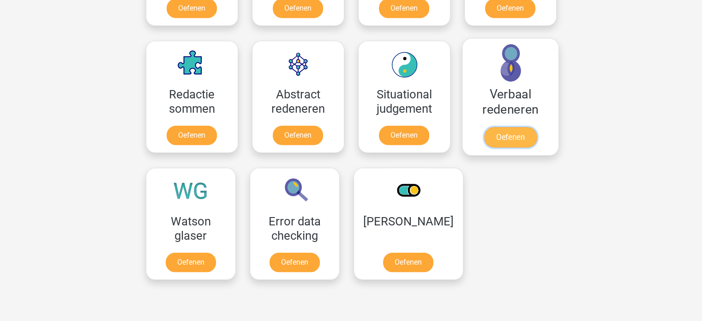
click at [502, 127] on link "Oefenen" at bounding box center [510, 137] width 53 height 20
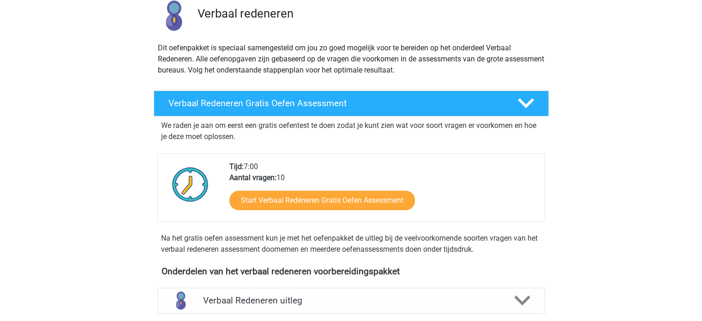
scroll to position [92, 0]
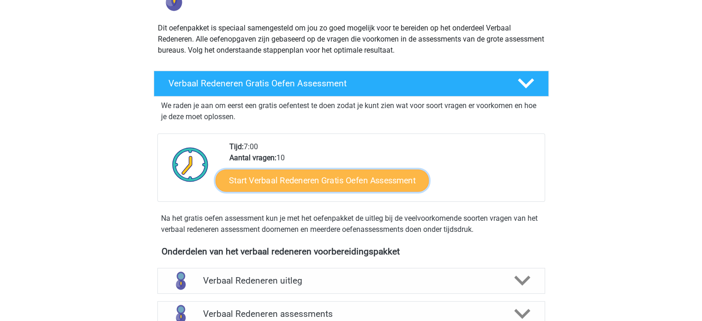
click at [369, 178] on link "Start Verbaal Redeneren Gratis Oefen Assessment" at bounding box center [322, 180] width 213 height 22
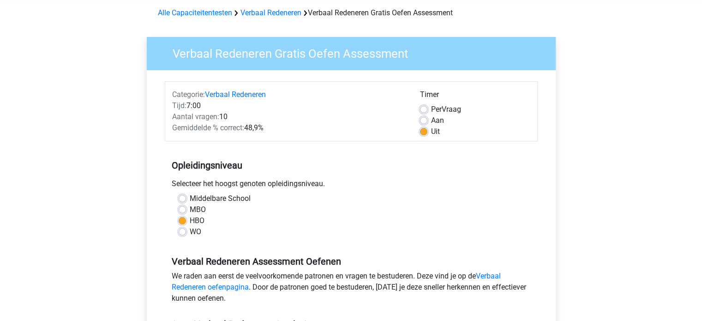
scroll to position [231, 0]
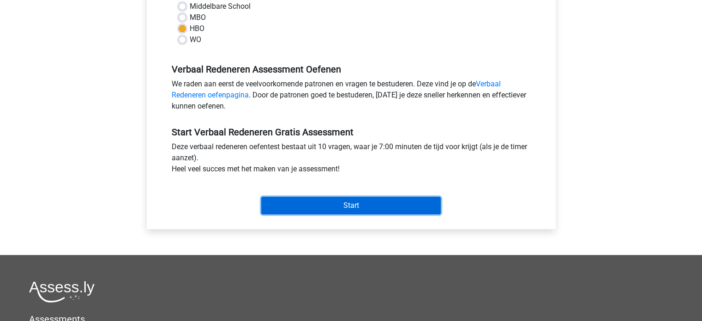
click at [393, 197] on input "Start" at bounding box center [351, 206] width 180 height 18
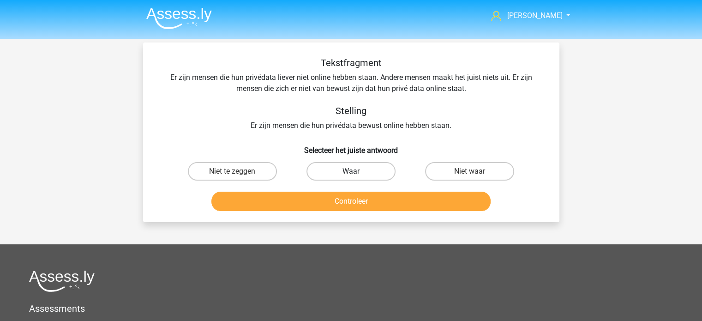
click at [385, 174] on label "Waar" at bounding box center [350, 171] width 89 height 18
click at [357, 174] on input "Waar" at bounding box center [354, 174] width 6 height 6
radio input "true"
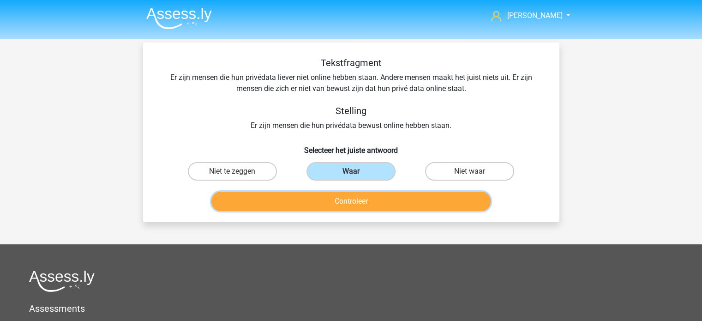
click at [376, 199] on button "Controleer" at bounding box center [350, 201] width 279 height 19
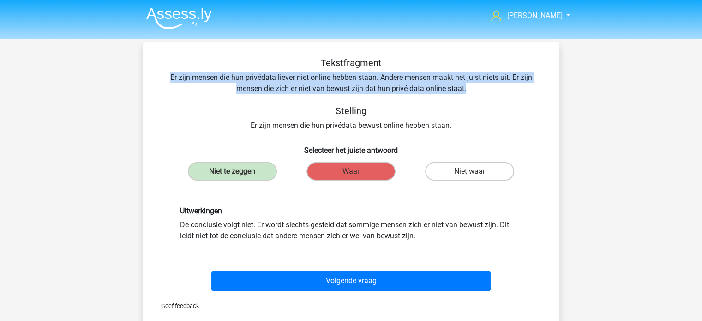
drag, startPoint x: 168, startPoint y: 75, endPoint x: 470, endPoint y: 91, distance: 302.3
click at [472, 84] on div "Tekstfragment Er zijn mensen die hun privédata liever niet online hebben staan.…" at bounding box center [351, 94] width 387 height 74
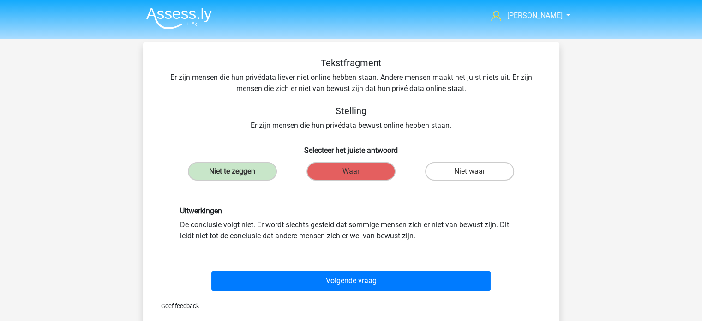
click at [255, 95] on div "Tekstfragment Er zijn mensen die hun privédata liever niet online hebben staan.…" at bounding box center [351, 94] width 387 height 74
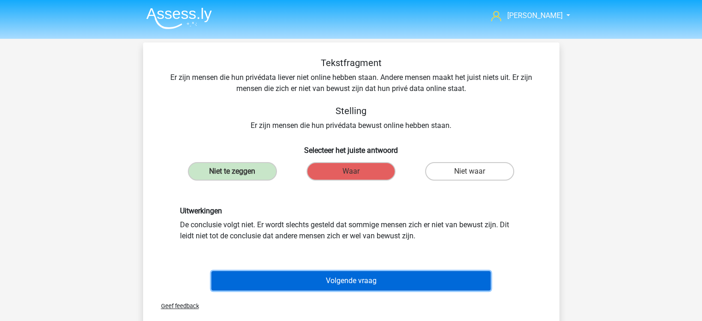
click at [326, 274] on button "Volgende vraag" at bounding box center [350, 280] width 279 height 19
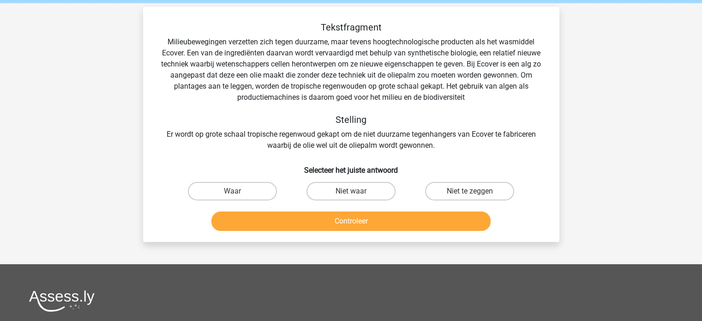
scroll to position [42, 0]
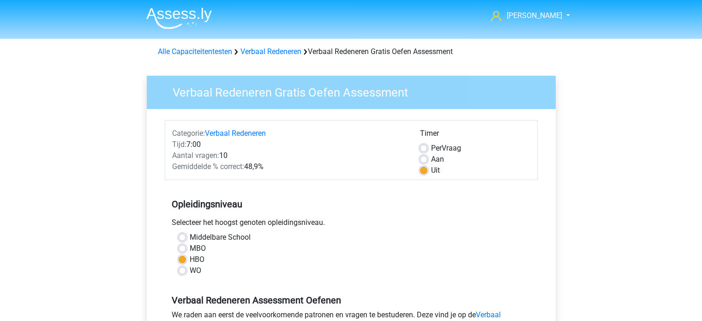
scroll to position [231, 0]
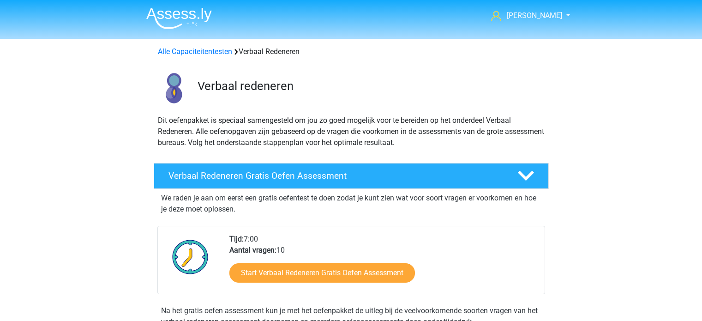
scroll to position [92, 0]
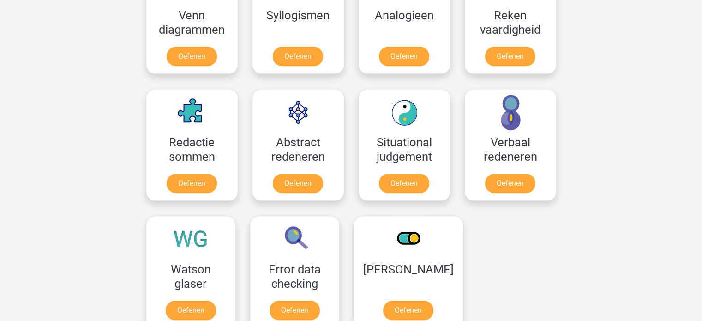
scroll to position [600, 0]
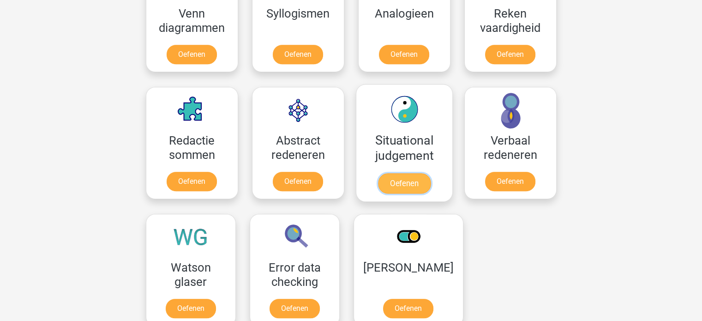
click at [385, 173] on link "Oefenen" at bounding box center [404, 183] width 53 height 20
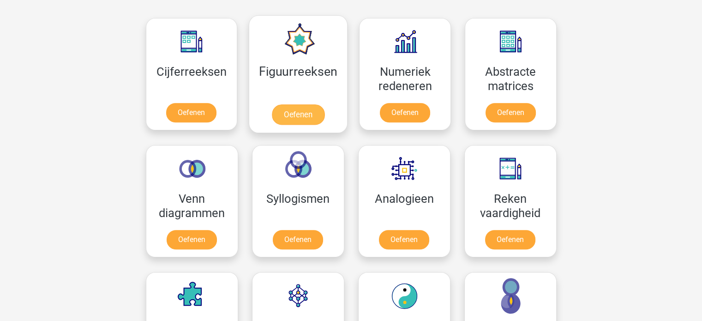
scroll to position [415, 0]
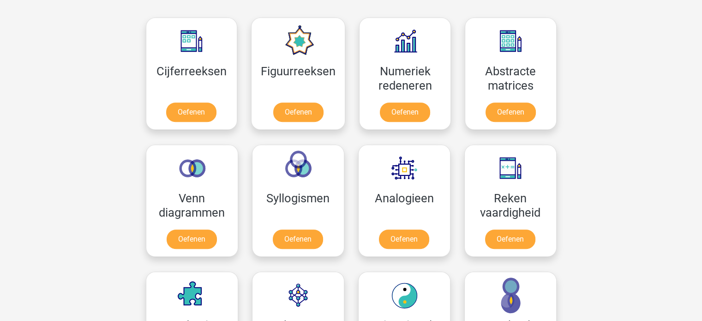
click at [352, 71] on div "Numeriek redeneren Oefenen" at bounding box center [405, 73] width 106 height 127
click at [324, 104] on link "Oefenen" at bounding box center [298, 114] width 53 height 20
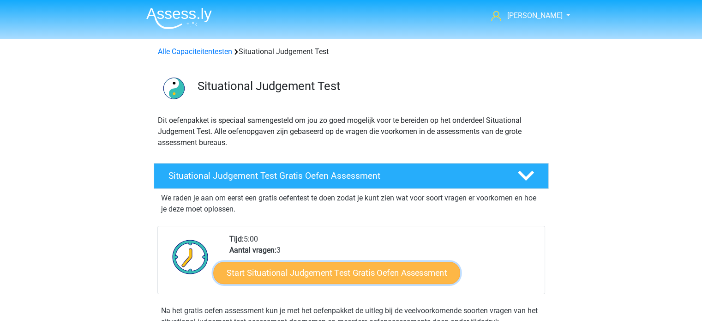
click at [342, 269] on link "Start Situational Judgement Test Gratis Oefen Assessment" at bounding box center [336, 273] width 247 height 22
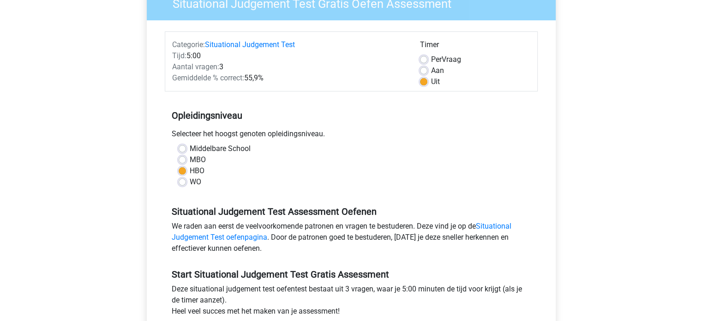
scroll to position [138, 0]
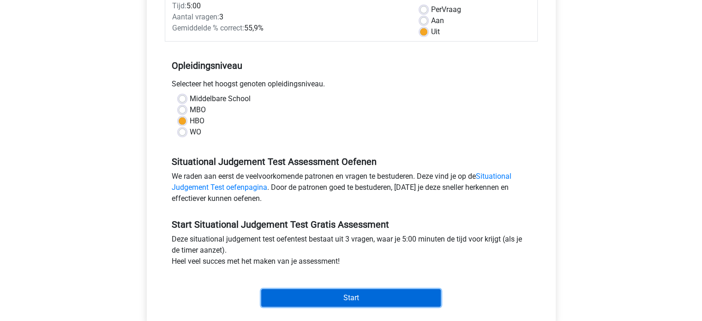
click at [334, 289] on input "Start" at bounding box center [351, 298] width 180 height 18
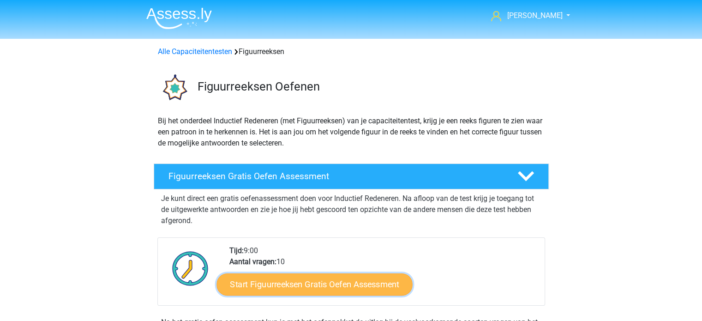
click at [347, 285] on link "Start Figuurreeksen Gratis Oefen Assessment" at bounding box center [314, 284] width 196 height 22
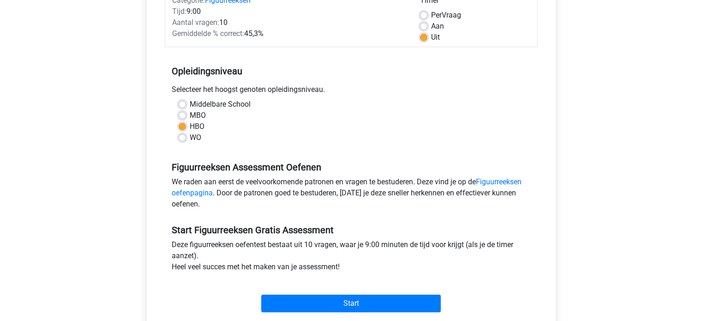
scroll to position [185, 0]
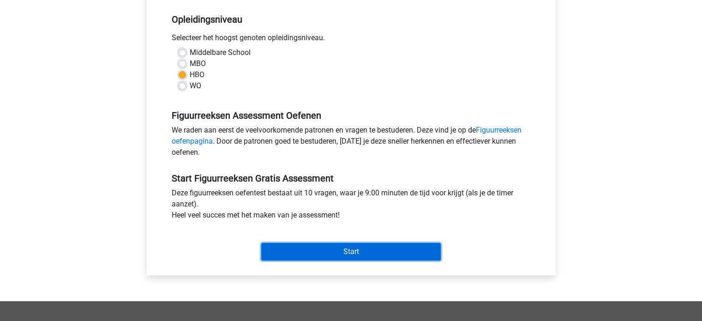
click at [319, 256] on input "Start" at bounding box center [351, 252] width 180 height 18
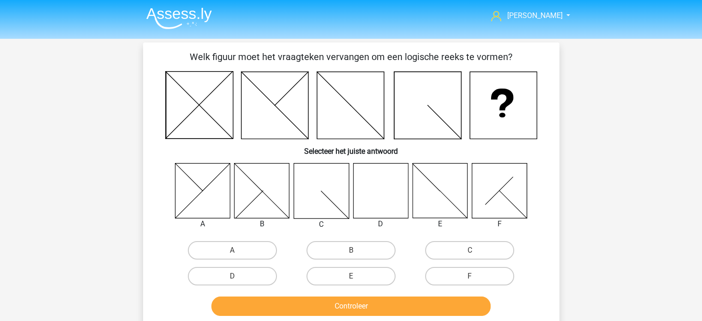
click at [386, 186] on icon at bounding box center [380, 190] width 55 height 55
click at [270, 272] on label "D" at bounding box center [232, 276] width 89 height 18
click at [238, 276] on input "D" at bounding box center [235, 279] width 6 height 6
radio input "true"
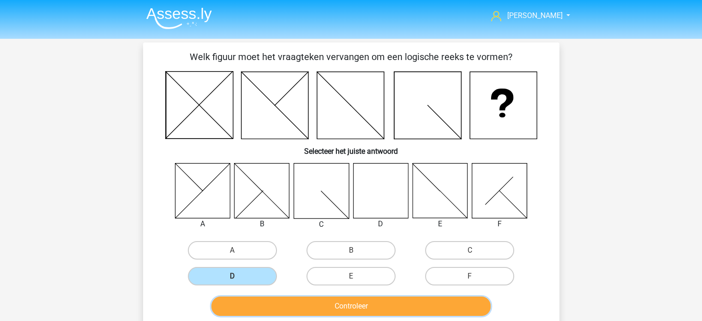
click at [294, 296] on button "Controleer" at bounding box center [350, 305] width 279 height 19
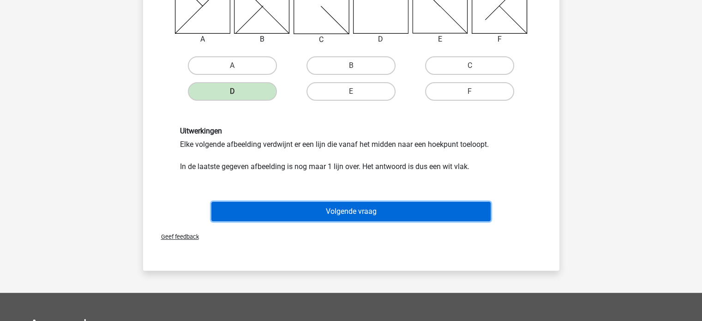
click at [328, 210] on button "Volgende vraag" at bounding box center [350, 211] width 279 height 19
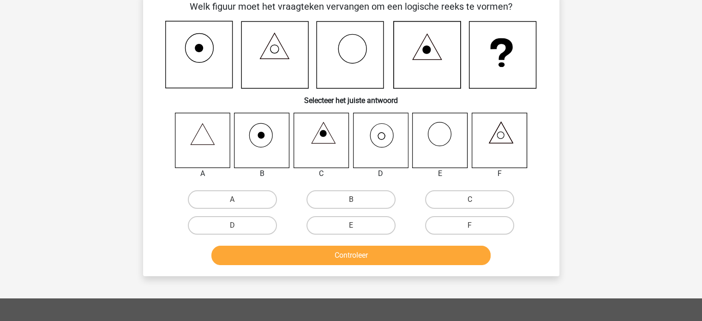
scroll to position [42, 0]
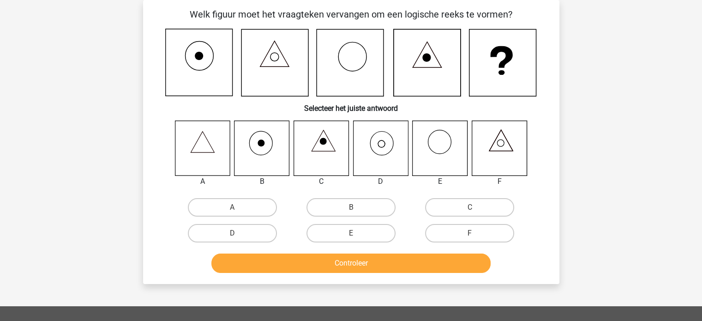
click at [391, 135] on icon at bounding box center [380, 147] width 55 height 55
click at [260, 232] on label "D" at bounding box center [232, 233] width 89 height 18
click at [238, 233] on input "D" at bounding box center [235, 236] width 6 height 6
radio input "true"
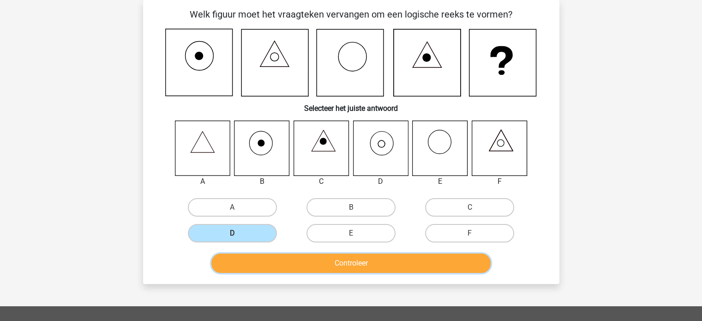
click at [296, 256] on button "Controleer" at bounding box center [350, 262] width 279 height 19
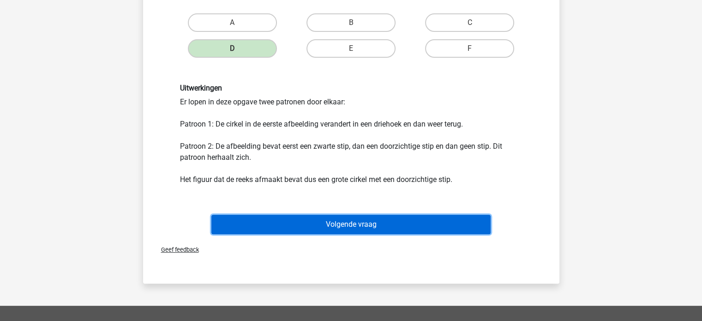
click at [323, 228] on button "Volgende vraag" at bounding box center [350, 224] width 279 height 19
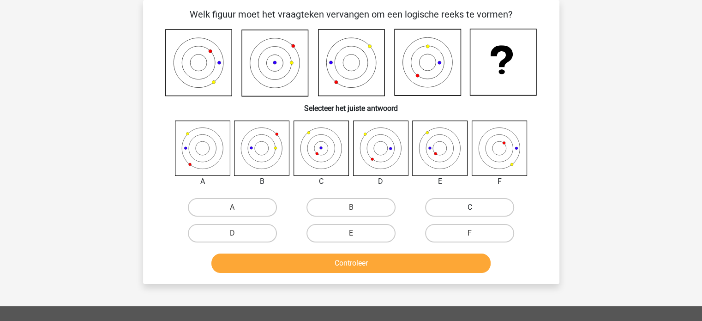
click at [467, 204] on label "C" at bounding box center [469, 207] width 89 height 18
click at [470, 207] on input "C" at bounding box center [473, 210] width 6 height 6
radio input "true"
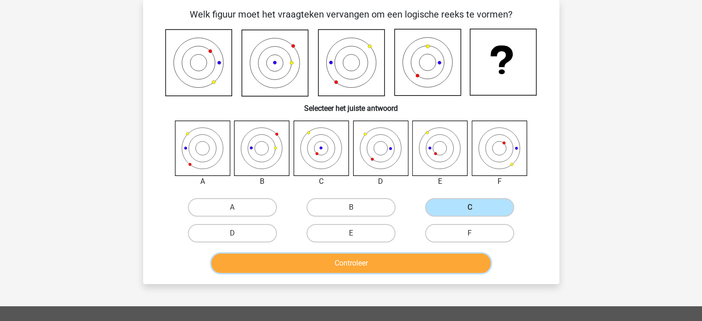
click at [436, 259] on button "Controleer" at bounding box center [350, 262] width 279 height 19
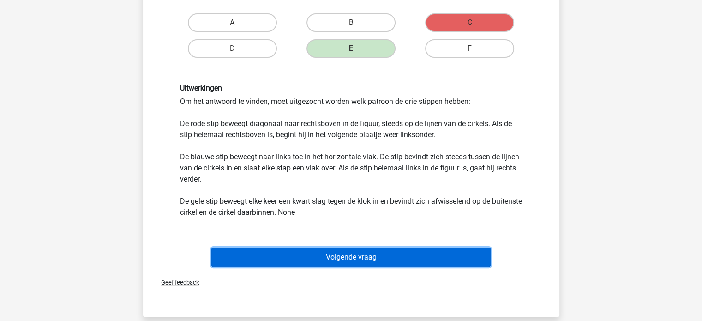
click at [421, 250] on button "Volgende vraag" at bounding box center [350, 256] width 279 height 19
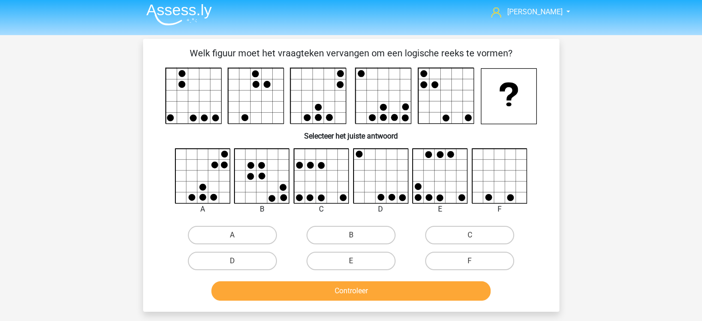
scroll to position [0, 0]
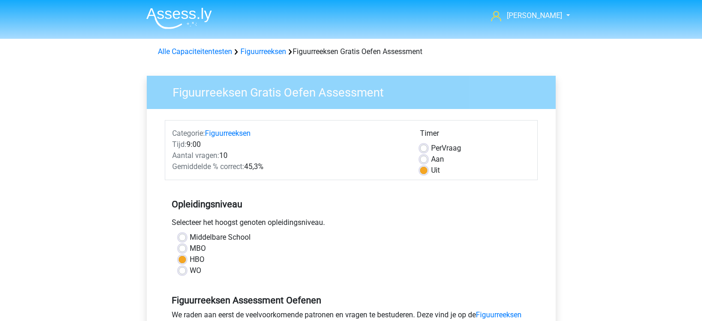
scroll to position [185, 0]
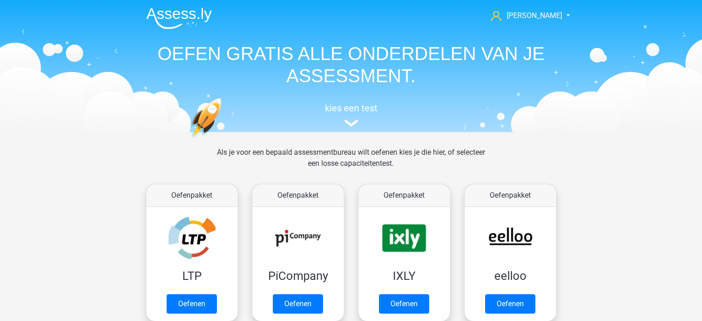
scroll to position [415, 0]
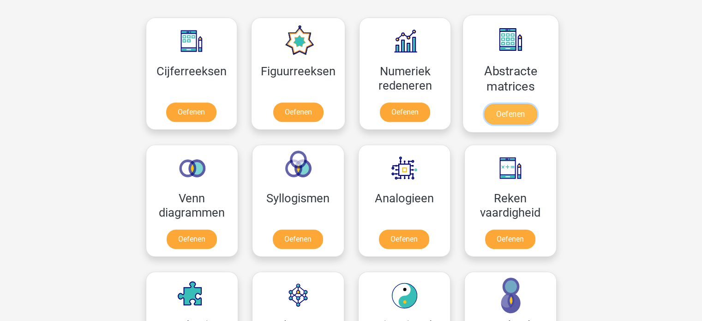
click at [502, 109] on link "Oefenen" at bounding box center [510, 114] width 53 height 20
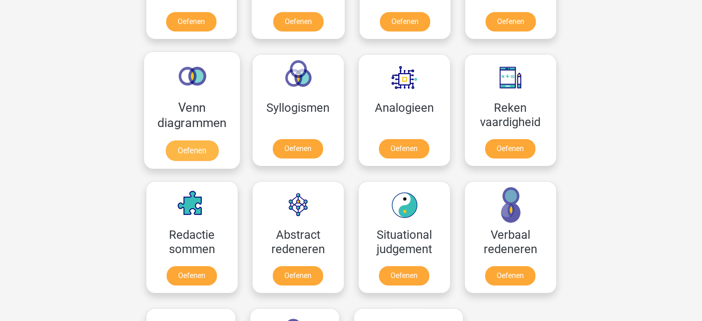
scroll to position [508, 0]
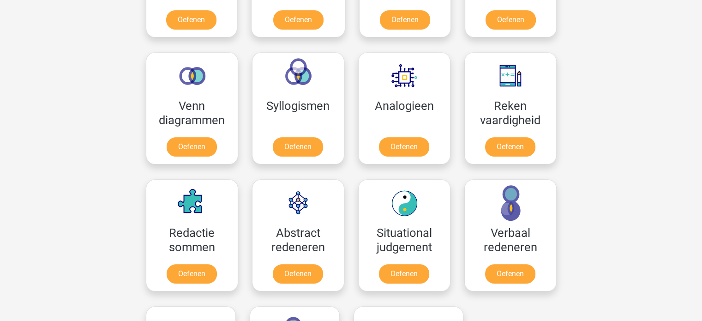
click at [345, 228] on div "Abstract redeneren [PERSON_NAME]" at bounding box center [298, 235] width 106 height 127
click at [297, 265] on link "Oefenen" at bounding box center [297, 275] width 53 height 20
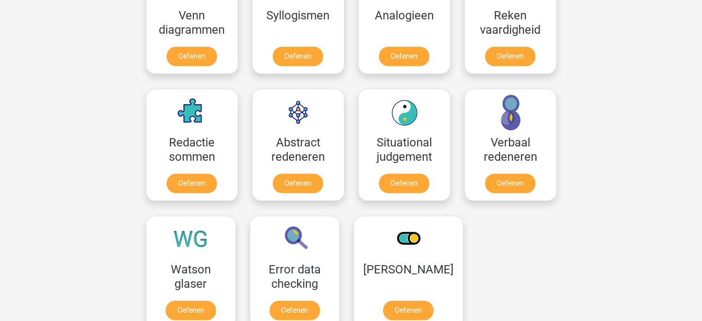
scroll to position [600, 0]
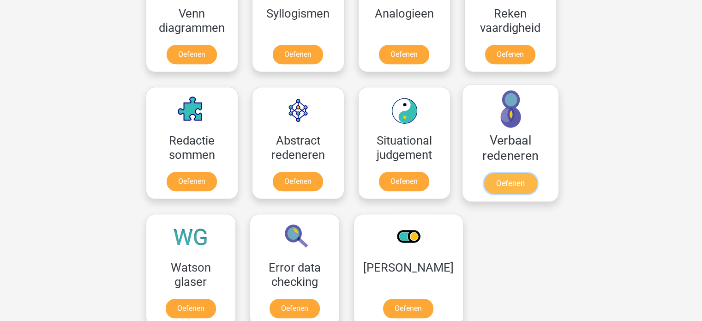
click at [513, 173] on link "Oefenen" at bounding box center [510, 183] width 53 height 20
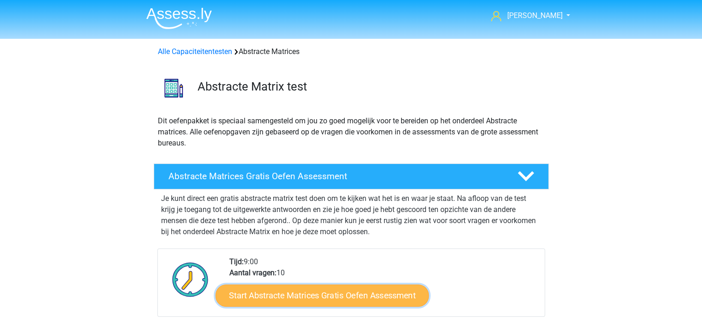
click at [342, 288] on link "Start Abstracte Matrices Gratis Oefen Assessment" at bounding box center [322, 295] width 213 height 22
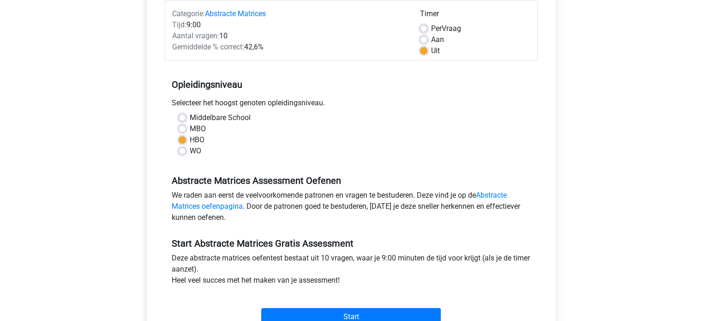
scroll to position [138, 0]
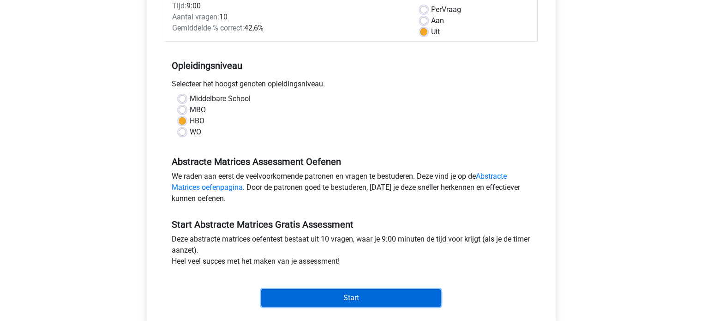
click at [336, 298] on input "Start" at bounding box center [351, 298] width 180 height 18
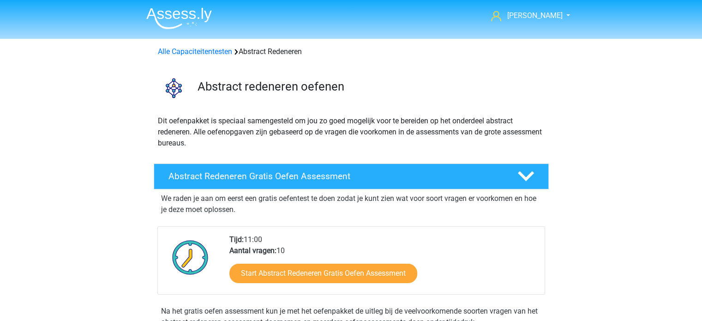
click at [327, 259] on div "Start Abstract Redeneren Gratis Oefen Assessment" at bounding box center [383, 275] width 308 height 38
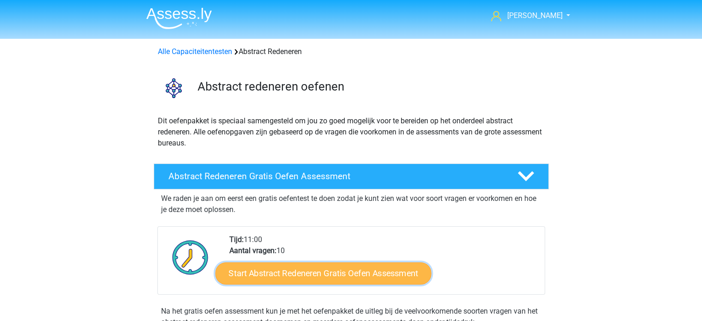
click at [330, 278] on link "Start Abstract Redeneren Gratis Oefen Assessment" at bounding box center [323, 273] width 216 height 22
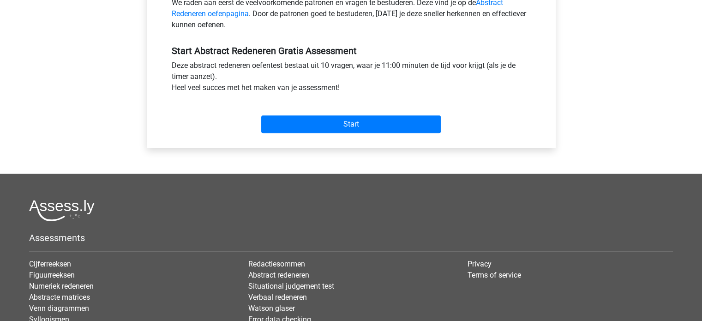
scroll to position [323, 0]
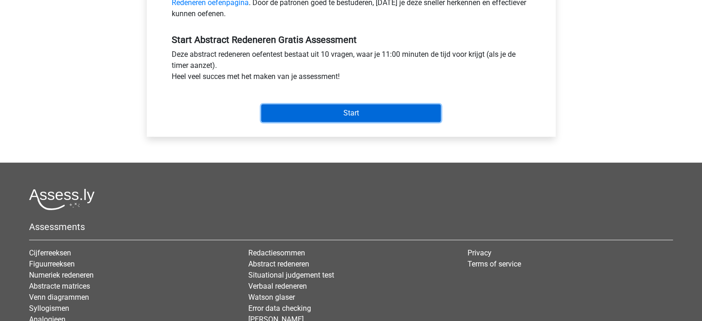
click at [340, 115] on input "Start" at bounding box center [351, 113] width 180 height 18
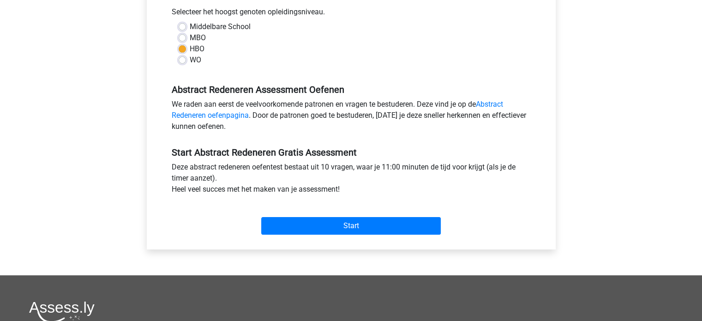
scroll to position [231, 0]
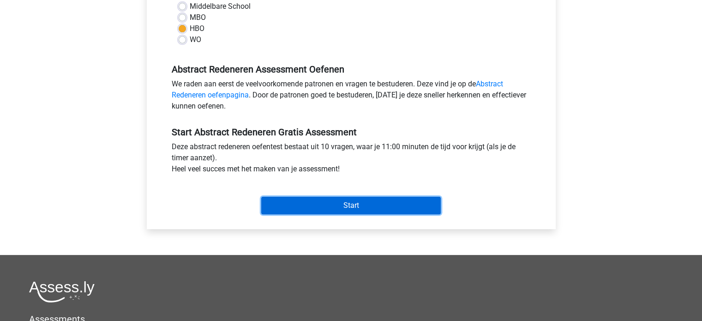
click at [361, 204] on input "Start" at bounding box center [351, 206] width 180 height 18
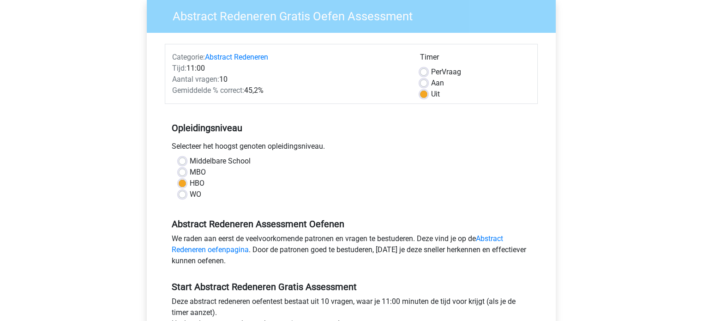
scroll to position [0, 0]
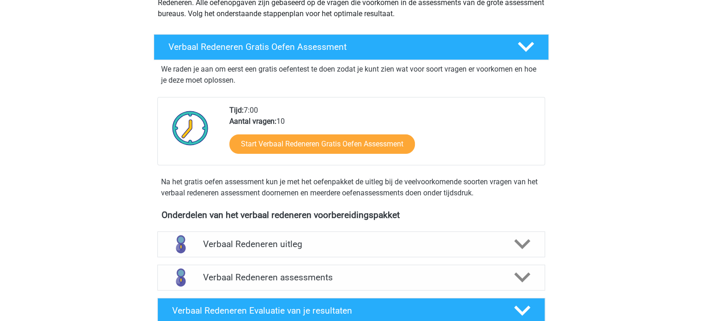
scroll to position [138, 0]
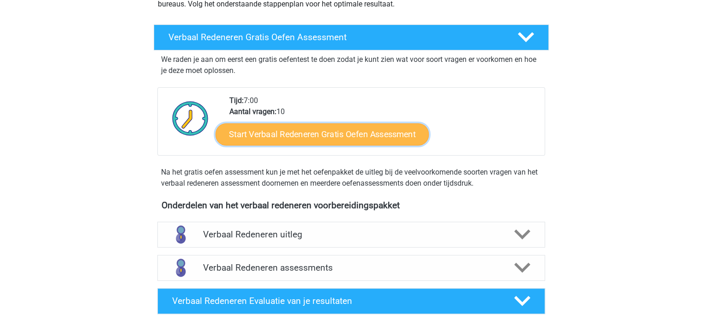
click at [368, 142] on link "Start Verbaal Redeneren Gratis Oefen Assessment" at bounding box center [322, 134] width 213 height 22
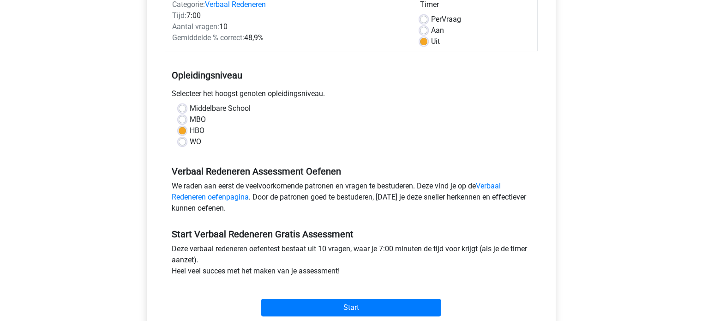
scroll to position [138, 0]
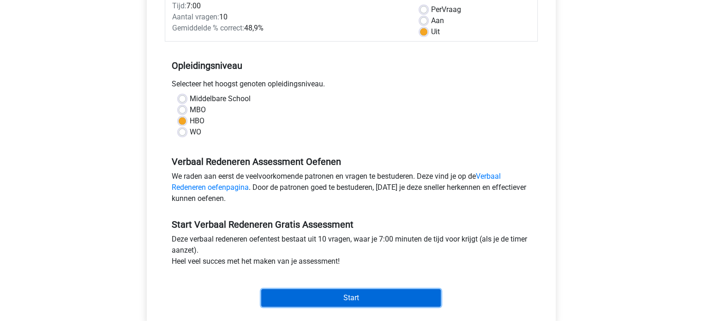
click at [398, 298] on input "Start" at bounding box center [351, 298] width 180 height 18
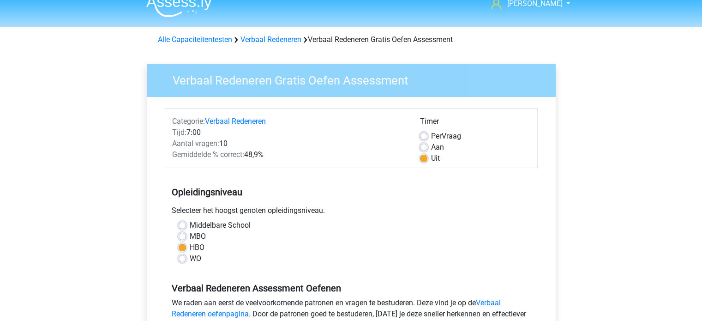
scroll to position [0, 0]
